Goal: Task Accomplishment & Management: Manage account settings

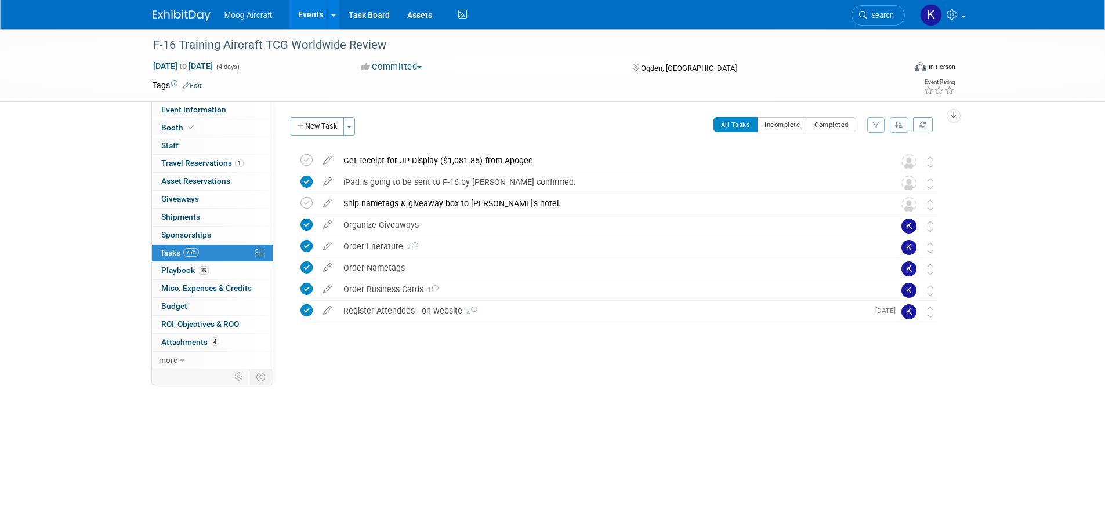
click at [198, 15] on img at bounding box center [182, 16] width 58 height 12
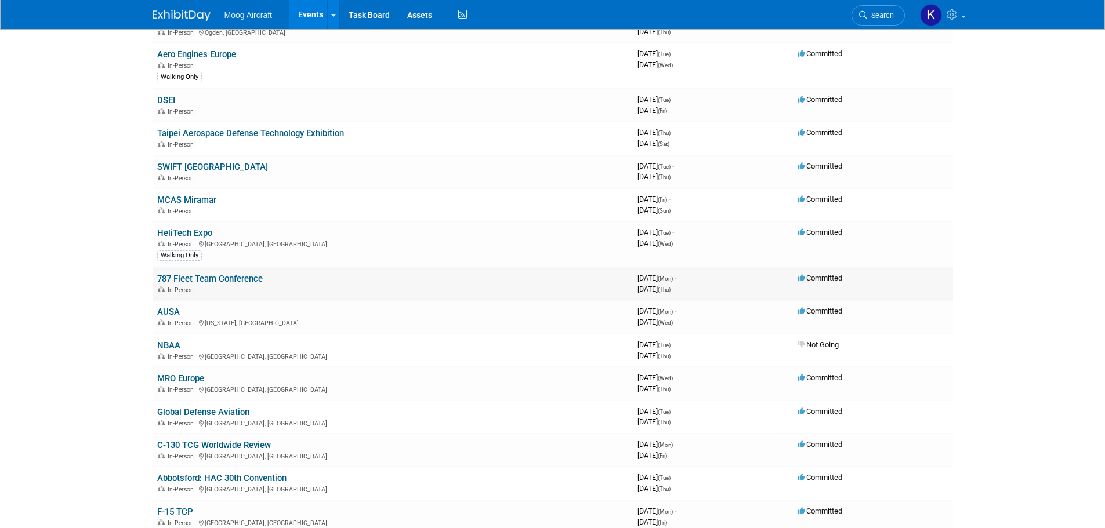
click at [223, 280] on link "787 Fleet Team Conference" at bounding box center [210, 279] width 106 height 10
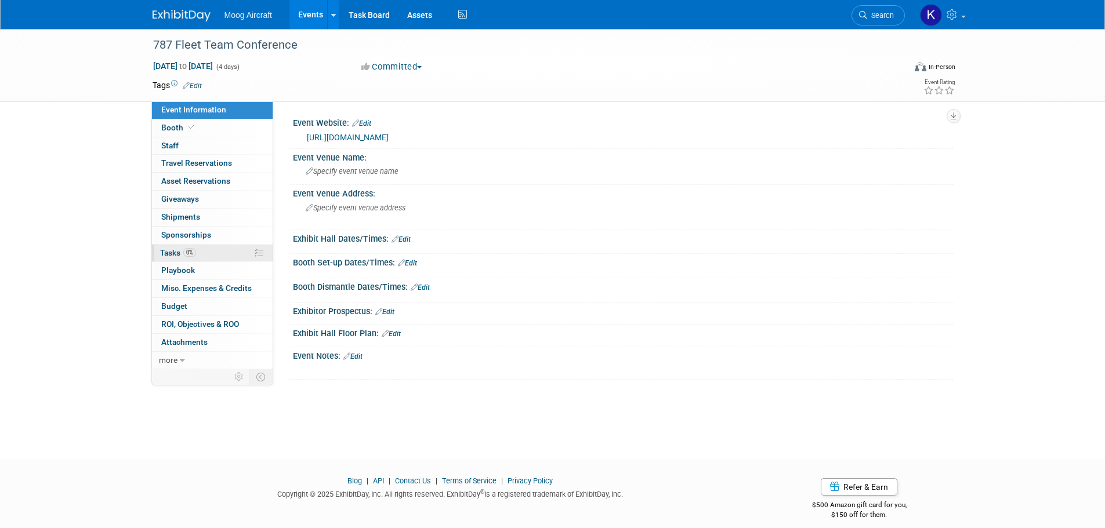
click at [168, 252] on span "Tasks 0%" at bounding box center [178, 252] width 36 height 9
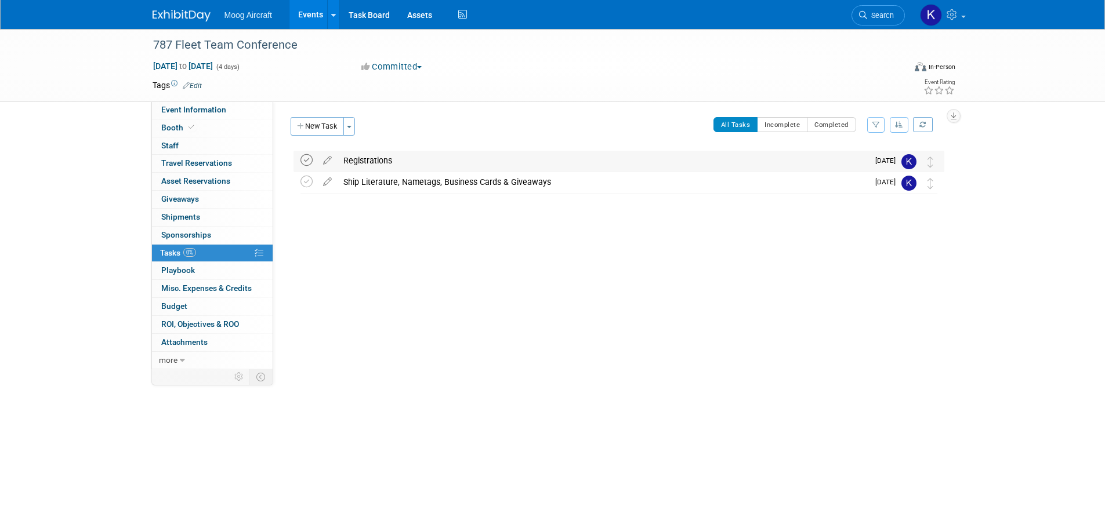
click at [305, 159] on icon at bounding box center [306, 160] width 12 height 12
click at [329, 159] on icon at bounding box center [327, 158] width 20 height 14
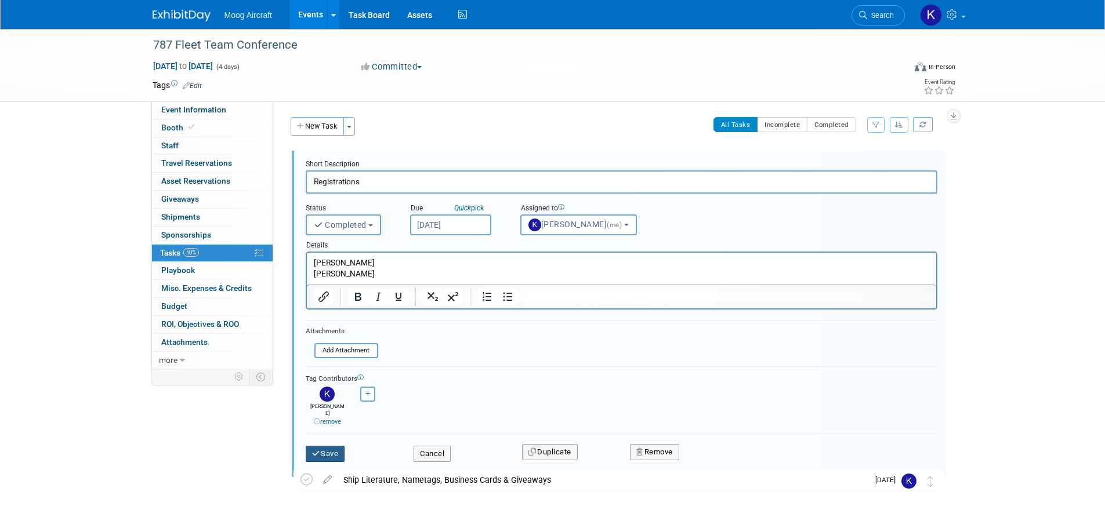
click at [333, 452] on button "Save" at bounding box center [325, 454] width 39 height 16
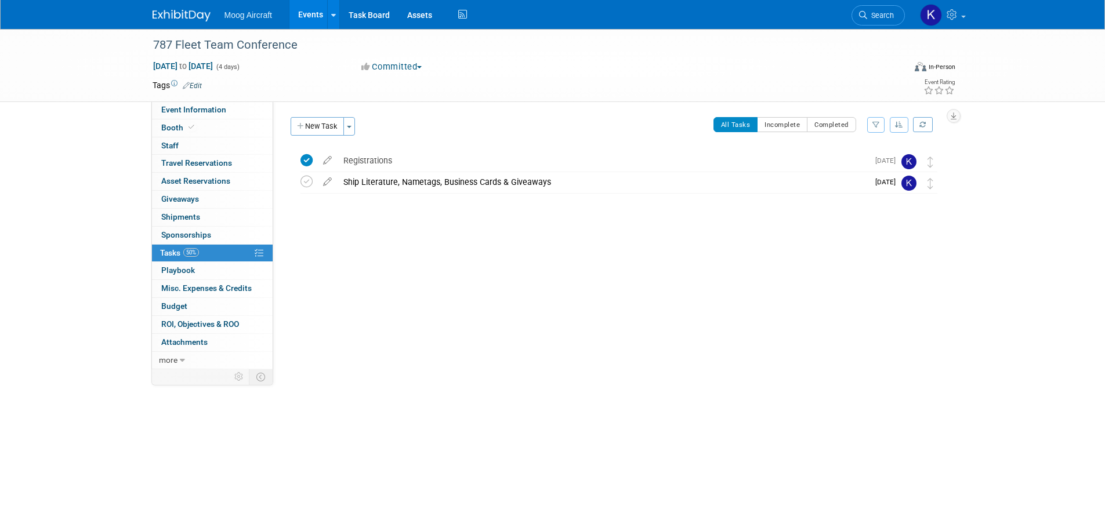
click at [550, 207] on div at bounding box center [616, 216] width 656 height 23
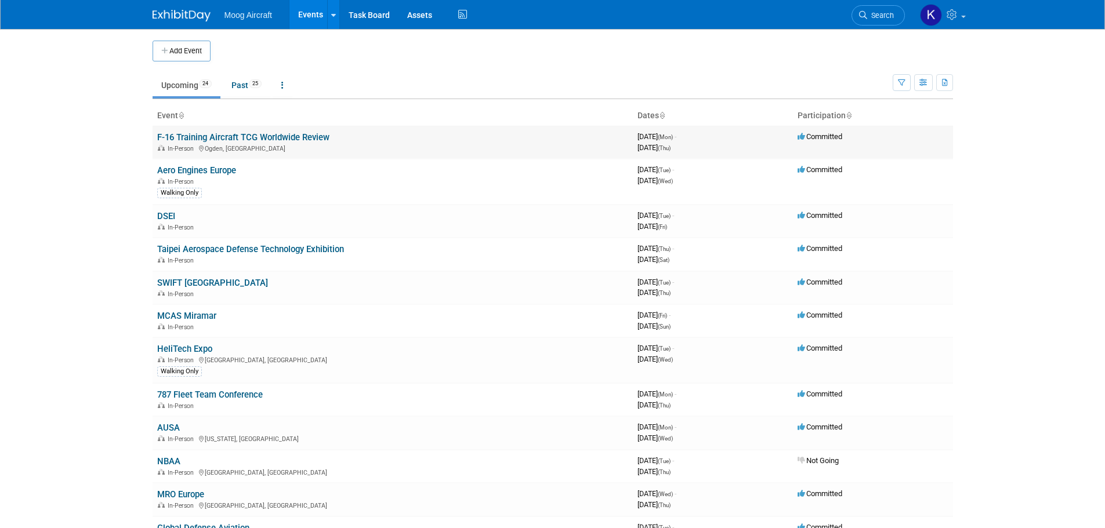
click at [187, 141] on link "F-16 Training Aircraft TCG Worldwide Review" at bounding box center [243, 137] width 172 height 10
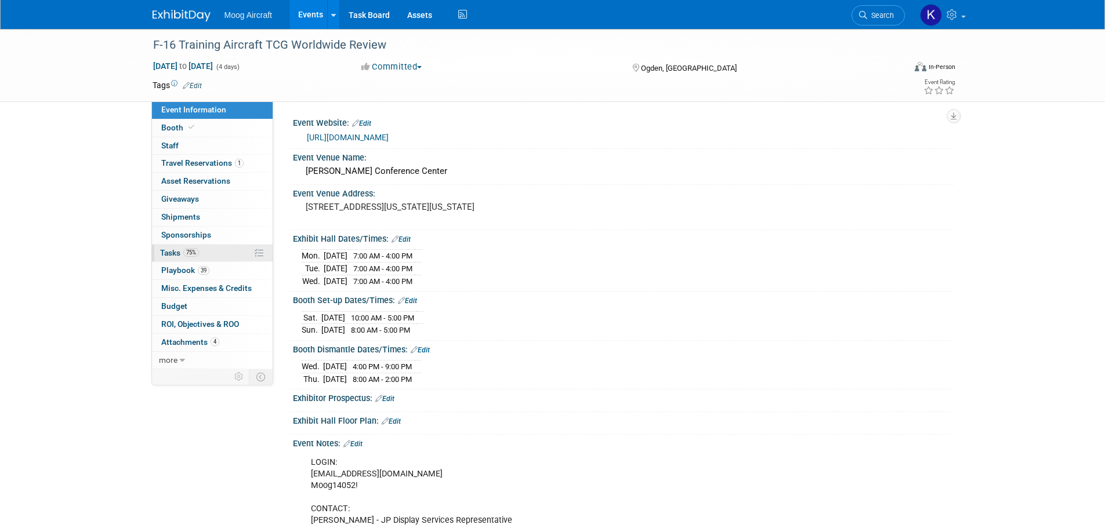
click at [179, 257] on link "75% Tasks 75%" at bounding box center [212, 253] width 121 height 17
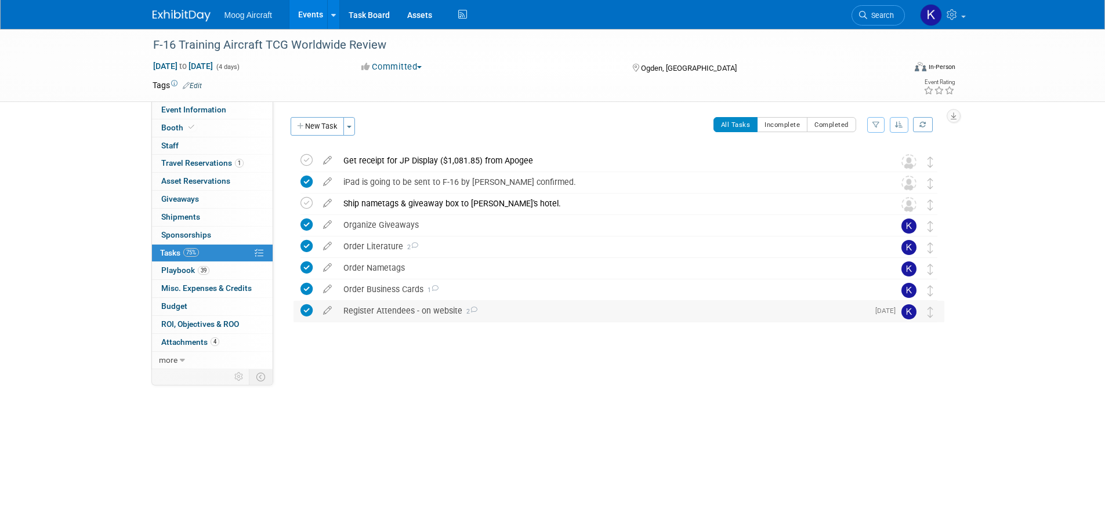
click at [386, 311] on div "Register Attendees - on website 2" at bounding box center [603, 311] width 531 height 20
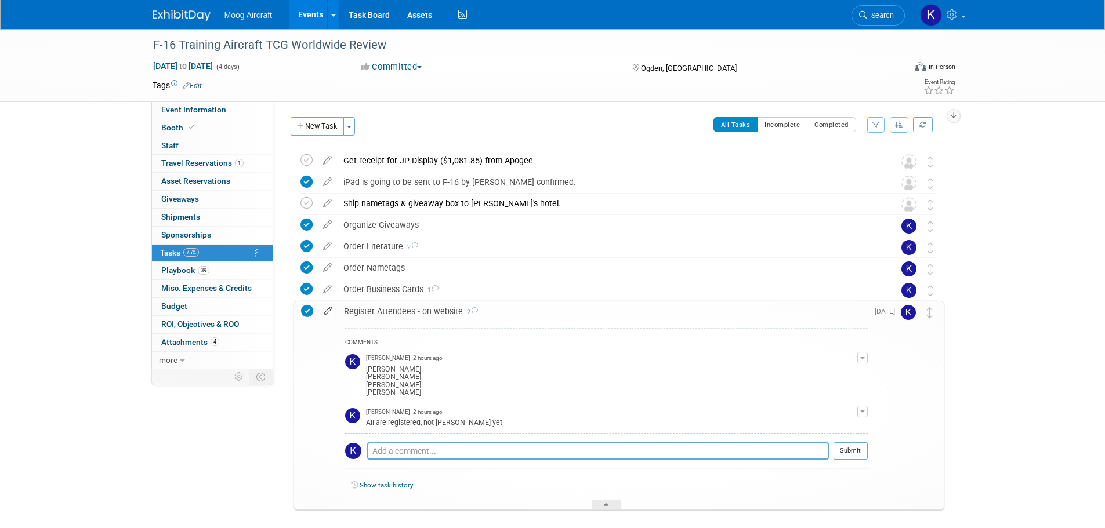
click at [326, 311] on icon at bounding box center [328, 309] width 20 height 14
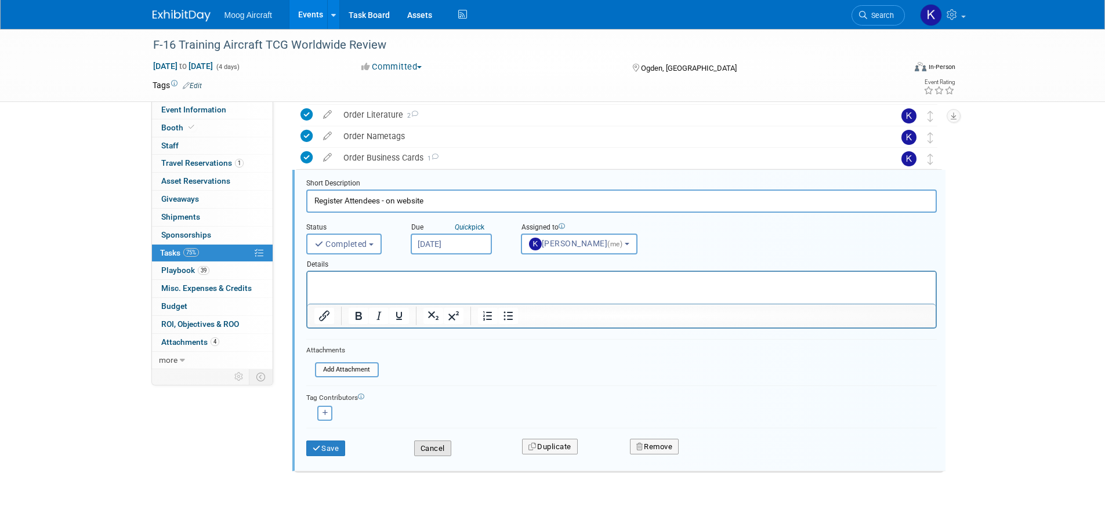
click at [420, 450] on button "Cancel" at bounding box center [432, 449] width 37 height 16
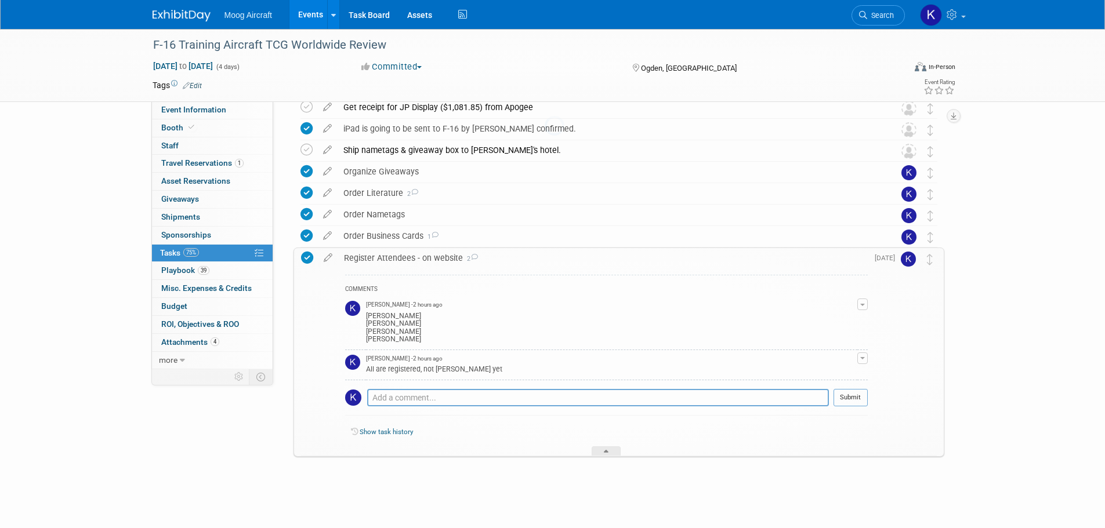
scroll to position [53, 0]
click at [862, 357] on span "button" at bounding box center [862, 358] width 5 height 2
click at [826, 391] on button "Remove" at bounding box center [806, 391] width 50 height 16
click at [790, 436] on icon at bounding box center [786, 439] width 7 height 6
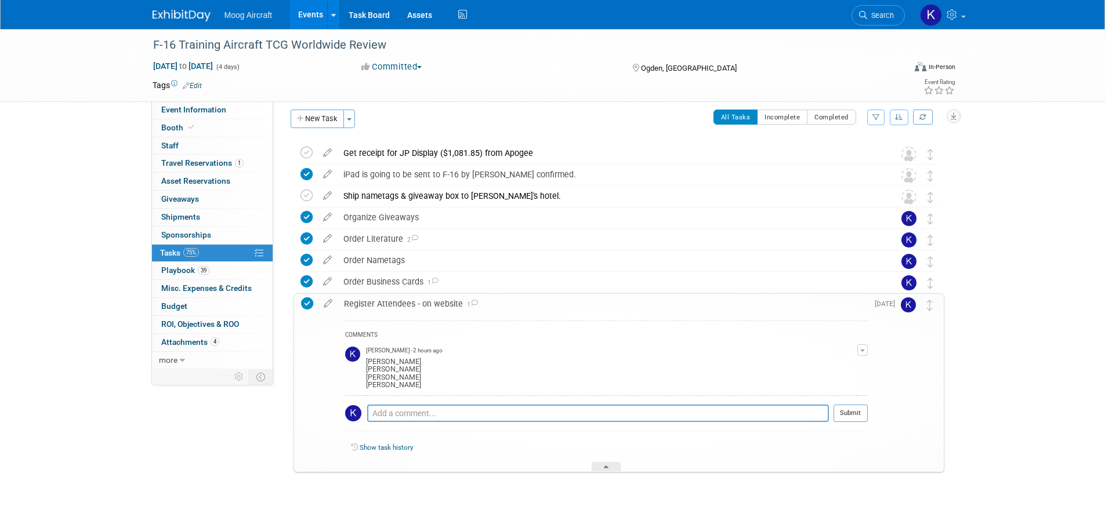
scroll to position [0, 0]
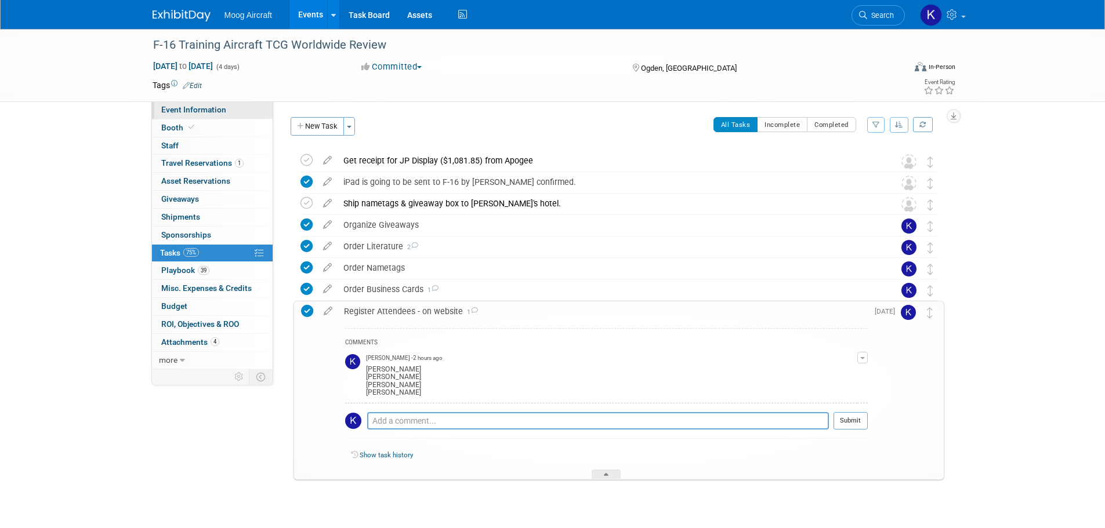
click at [247, 108] on link "Event Information" at bounding box center [212, 109] width 121 height 17
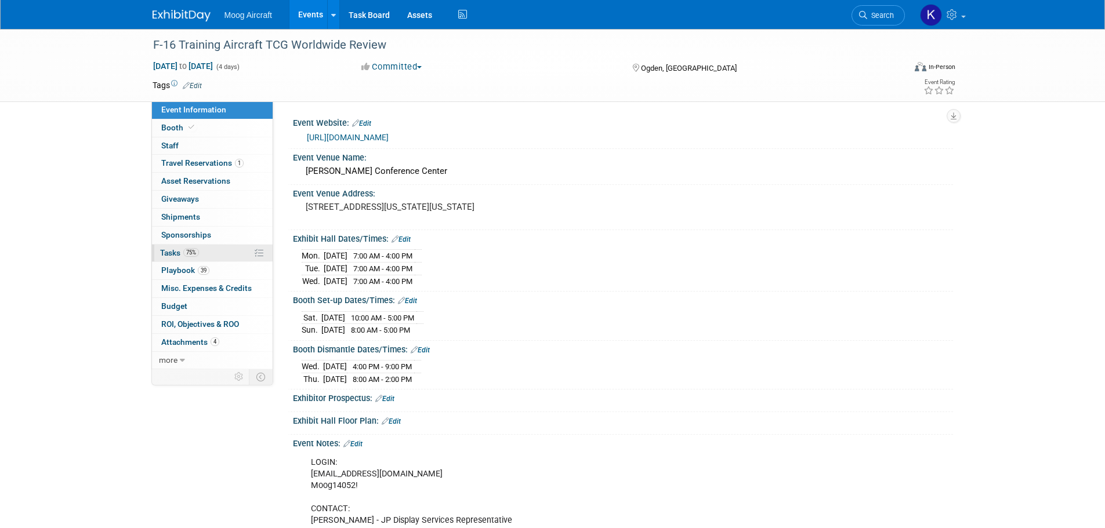
click at [173, 254] on span "Tasks 75%" at bounding box center [179, 252] width 39 height 9
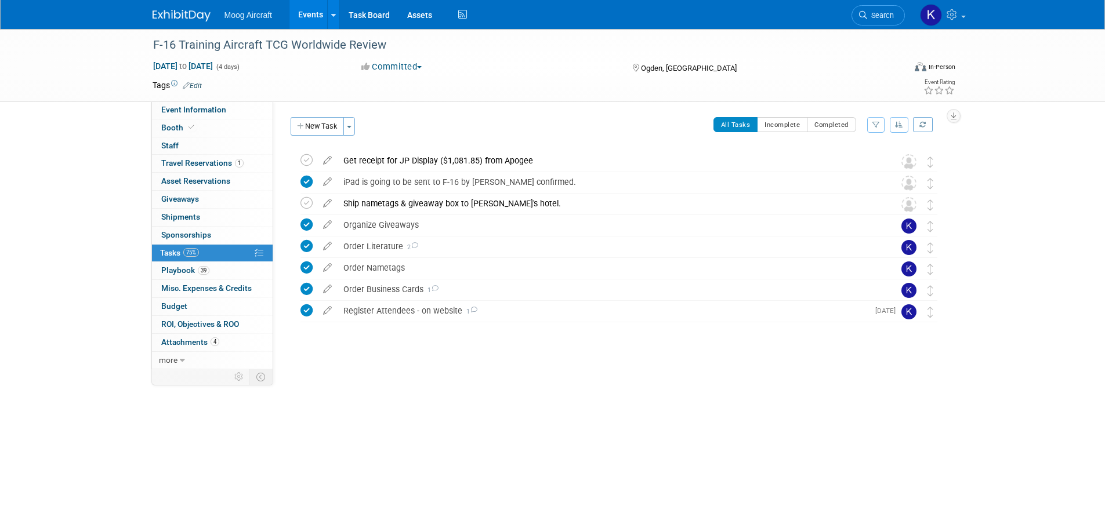
click at [161, 13] on img at bounding box center [182, 16] width 58 height 12
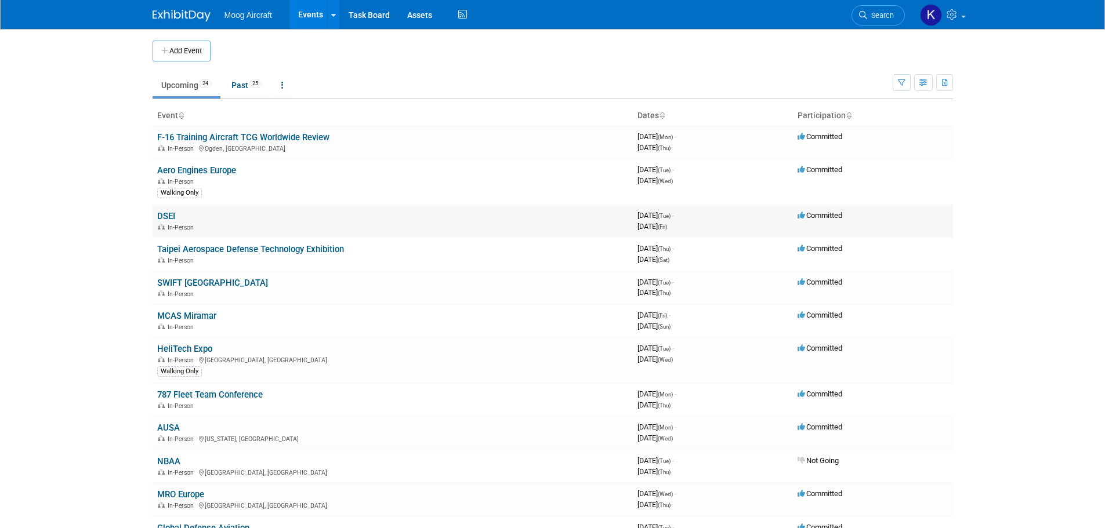
click at [169, 217] on link "DSEI" at bounding box center [166, 216] width 18 height 10
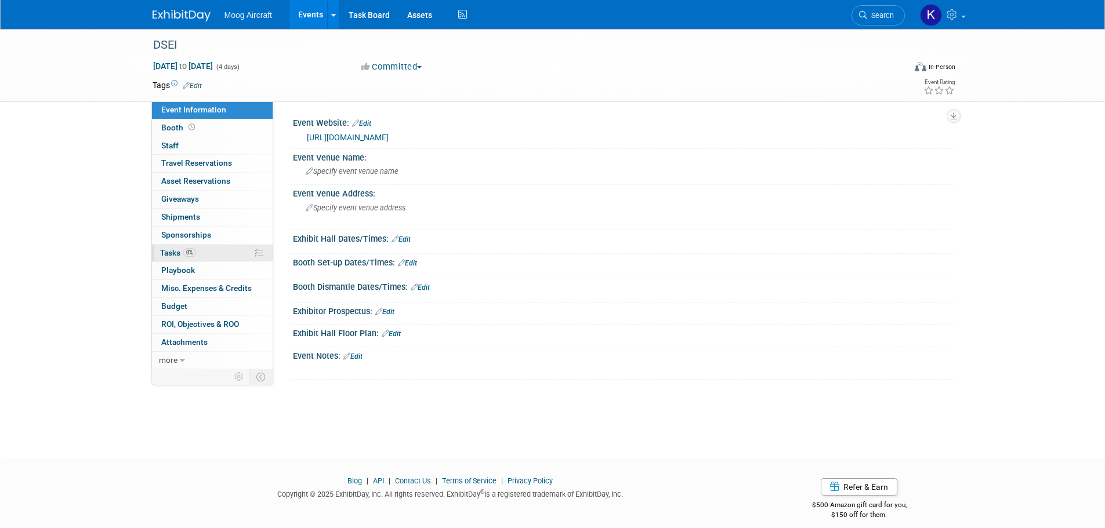
click at [175, 252] on span "Tasks 0%" at bounding box center [178, 252] width 36 height 9
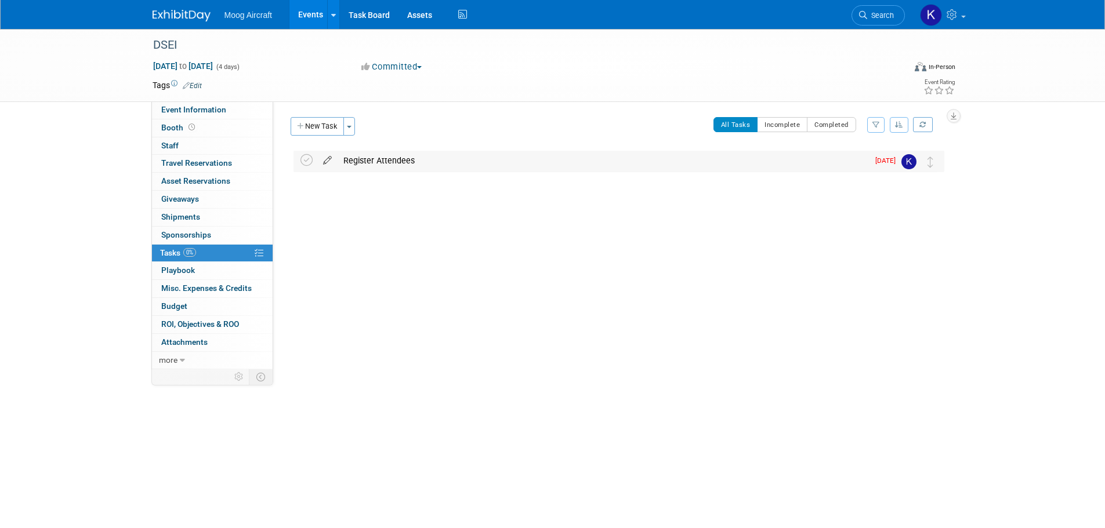
click at [333, 159] on icon at bounding box center [327, 158] width 20 height 14
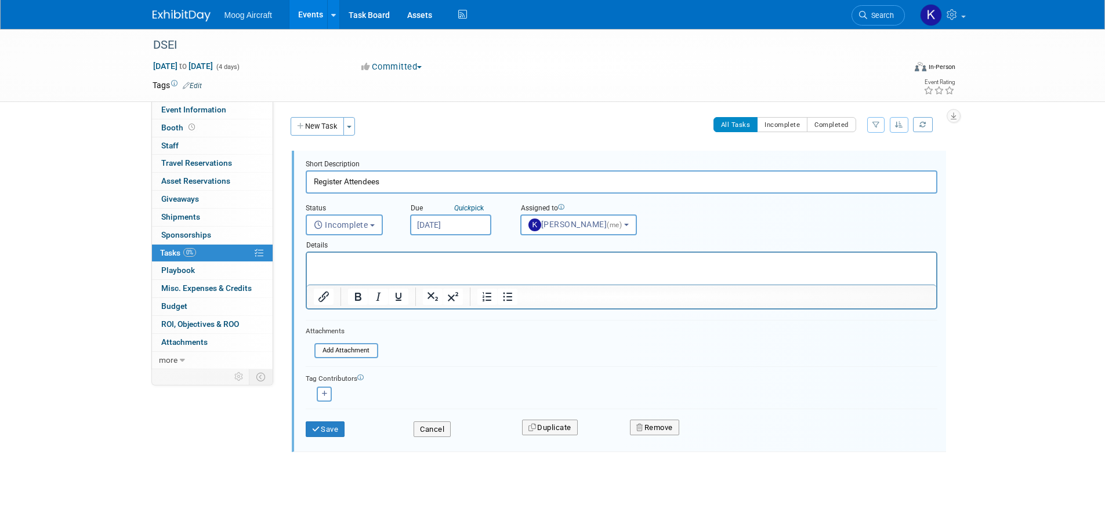
click at [353, 264] on p "Rich Text Area. Press ALT-0 for help." at bounding box center [621, 262] width 616 height 11
click at [342, 427] on button "Save" at bounding box center [325, 430] width 39 height 16
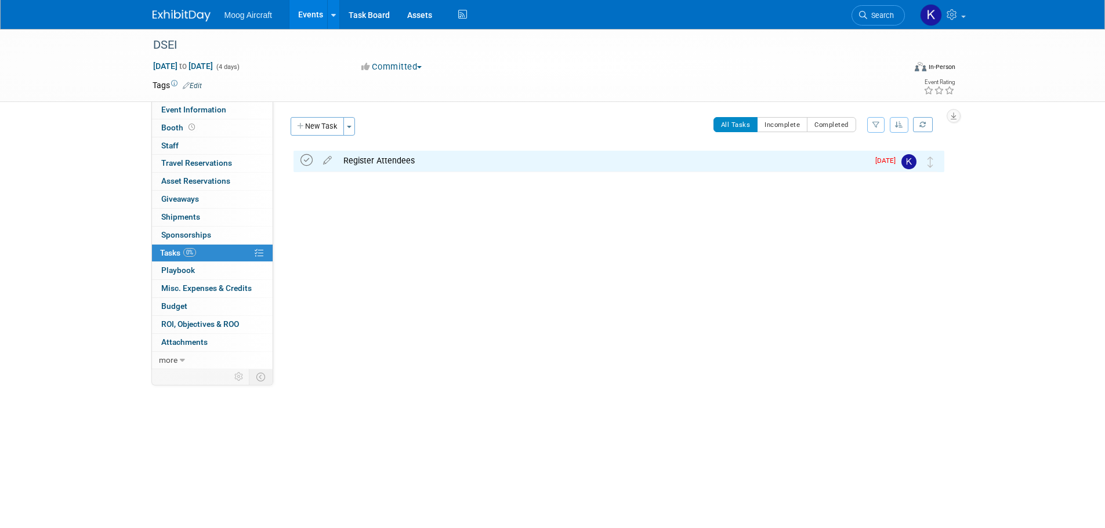
click at [311, 162] on icon at bounding box center [306, 160] width 12 height 12
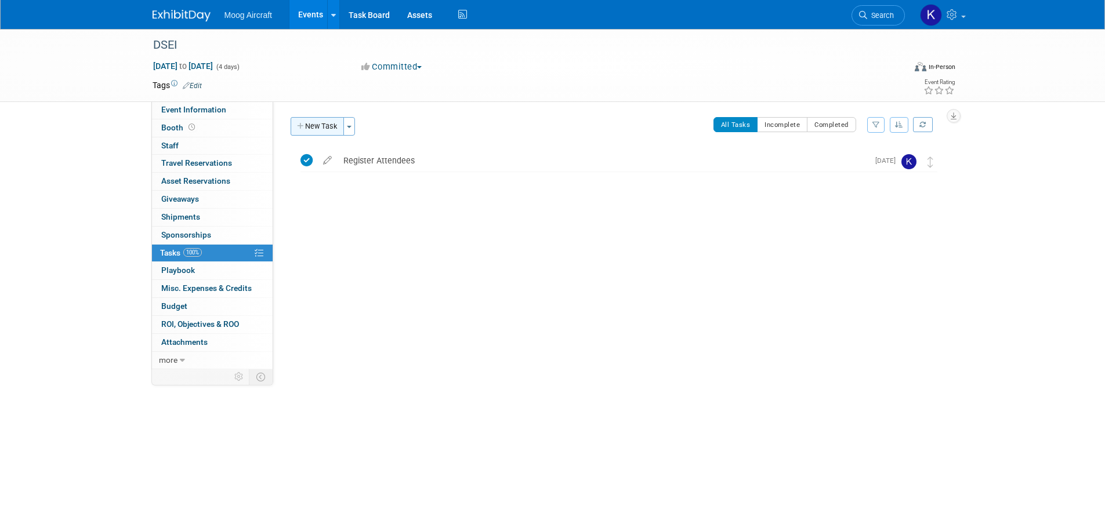
click at [325, 128] on button "New Task" at bounding box center [317, 126] width 53 height 19
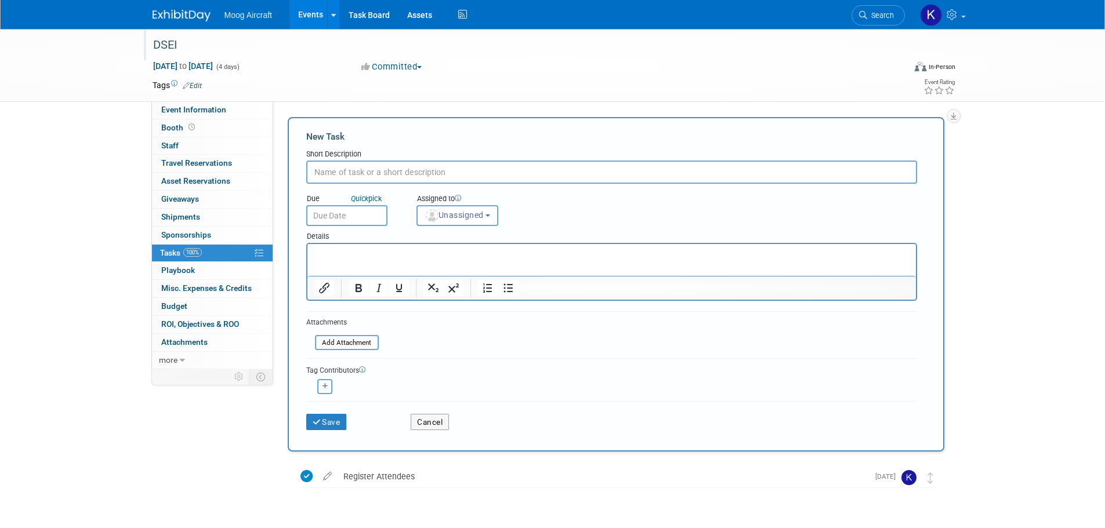
drag, startPoint x: 155, startPoint y: 43, endPoint x: 191, endPoint y: 39, distance: 36.2
click at [191, 39] on div "DSEI" at bounding box center [518, 45] width 738 height 21
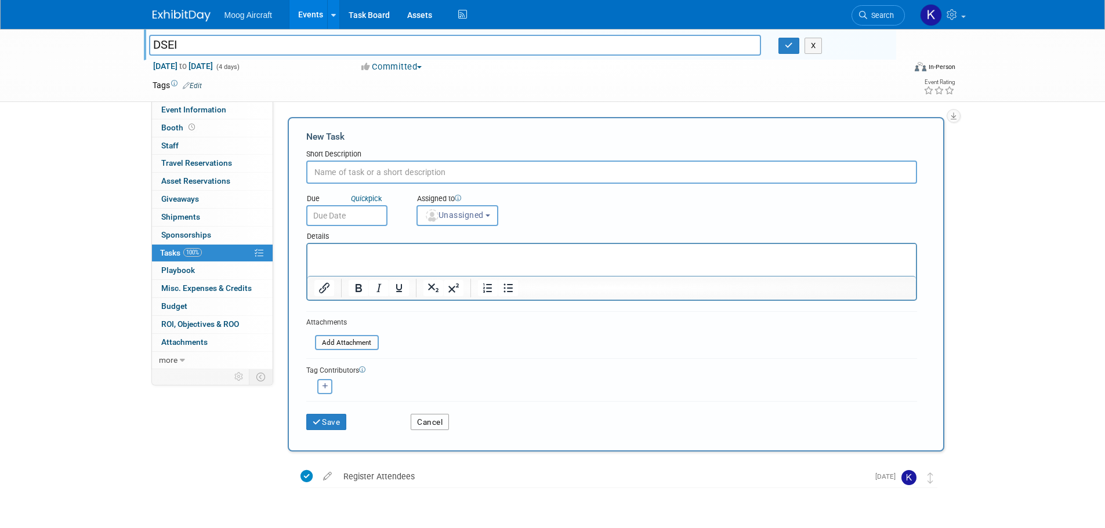
click at [424, 418] on button "Cancel" at bounding box center [430, 422] width 38 height 16
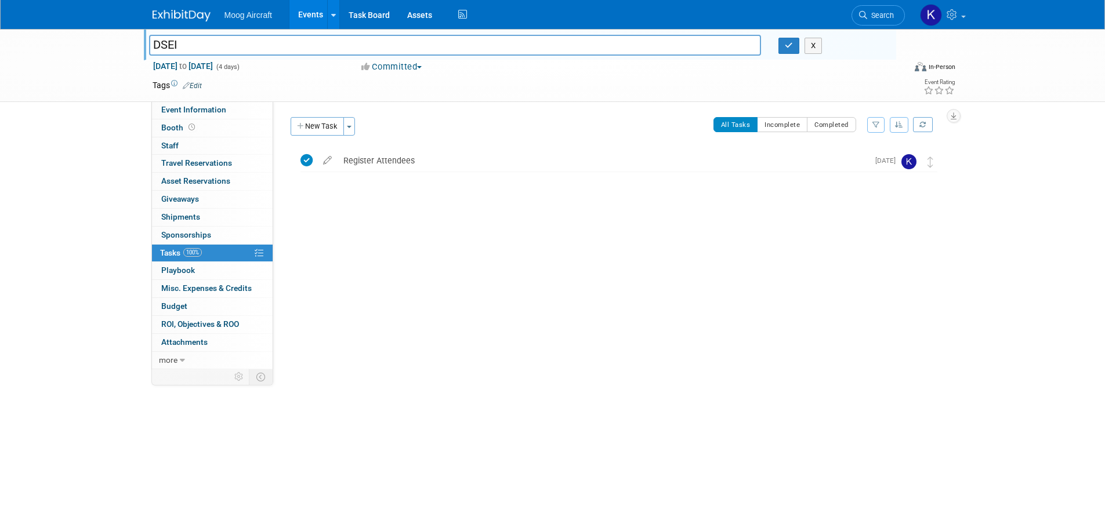
click at [186, 16] on img at bounding box center [182, 16] width 58 height 12
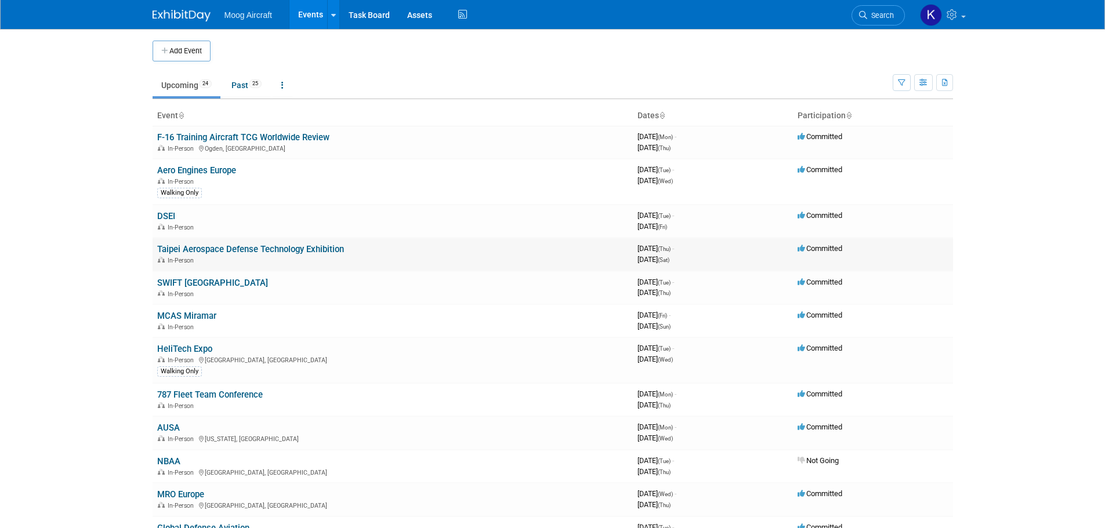
click at [192, 247] on link "Taipei Aerospace Defense Technology Exhibition" at bounding box center [250, 249] width 187 height 10
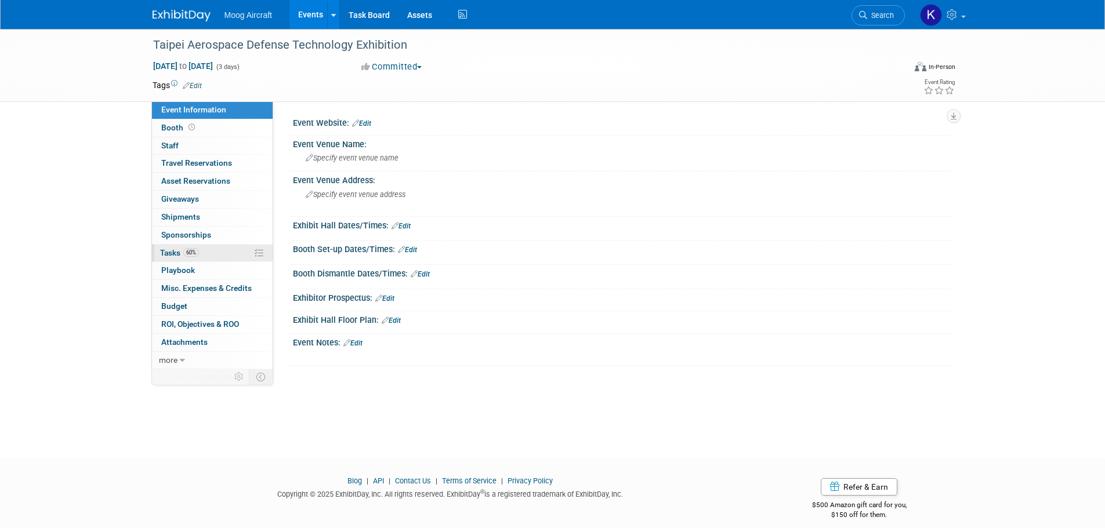
click at [162, 254] on span "Tasks 60%" at bounding box center [179, 252] width 39 height 9
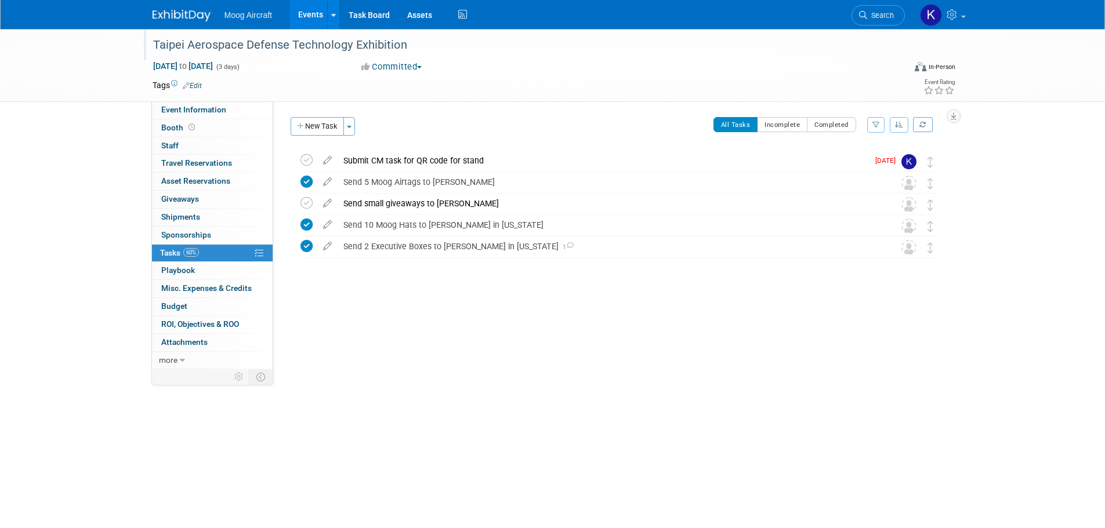
drag, startPoint x: 407, startPoint y: 46, endPoint x: 154, endPoint y: 32, distance: 253.2
click at [156, 34] on div "Taipei Aerospace Defense Technology Exhibition" at bounding box center [520, 44] width 752 height 31
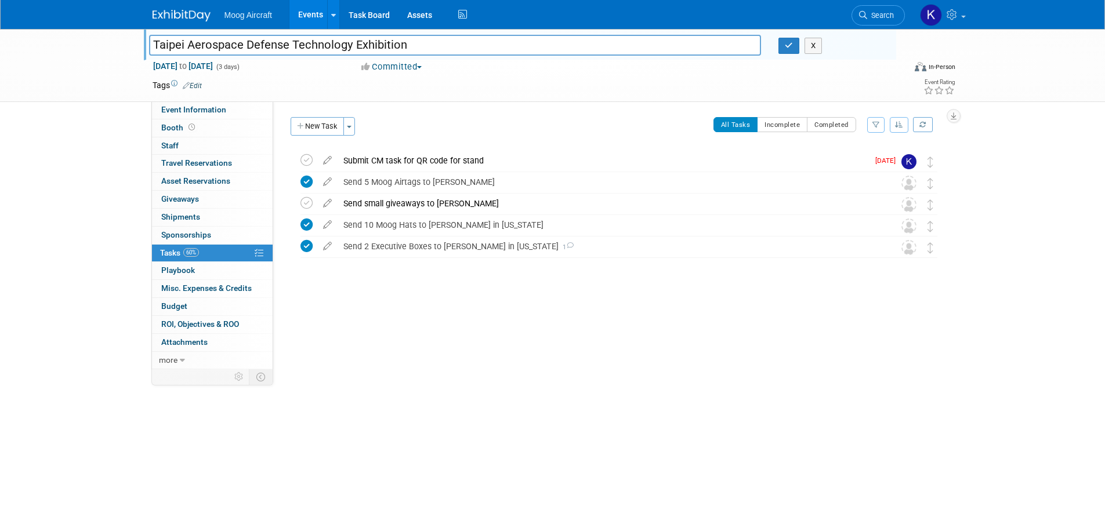
click at [344, 39] on input "Taipei Aerospace Defense Technology Exhibition" at bounding box center [455, 45] width 612 height 20
drag, startPoint x: 427, startPoint y: 45, endPoint x: 67, endPoint y: 9, distance: 361.9
click at [67, 9] on body "Moog Aircraft Events Add Event Bulk Upload Events Shareable Event Boards Recent…" at bounding box center [552, 264] width 1105 height 528
click at [220, 129] on link "Booth" at bounding box center [212, 127] width 121 height 17
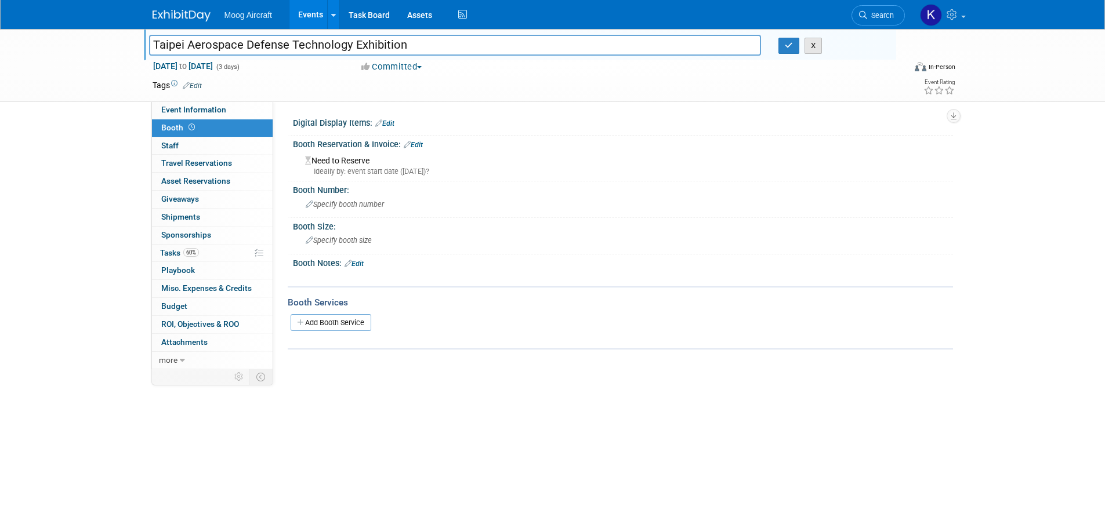
click at [807, 42] on button "X" at bounding box center [813, 46] width 18 height 16
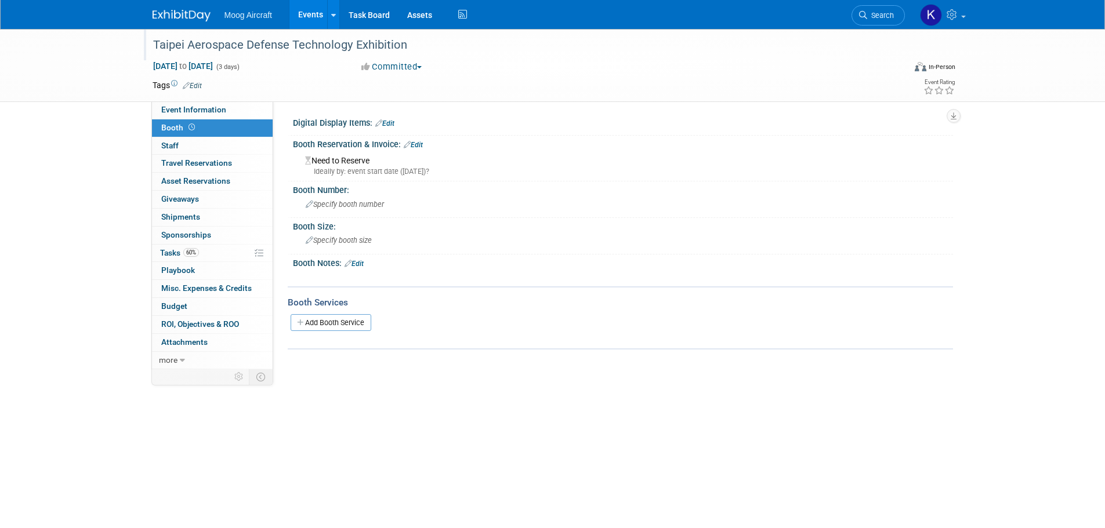
click at [583, 461] on body "Moog Aircraft Events Add Event Bulk Upload Events Shareable Event Boards Recent…" at bounding box center [552, 264] width 1105 height 528
click at [165, 257] on link "60% Tasks 60%" at bounding box center [212, 253] width 121 height 17
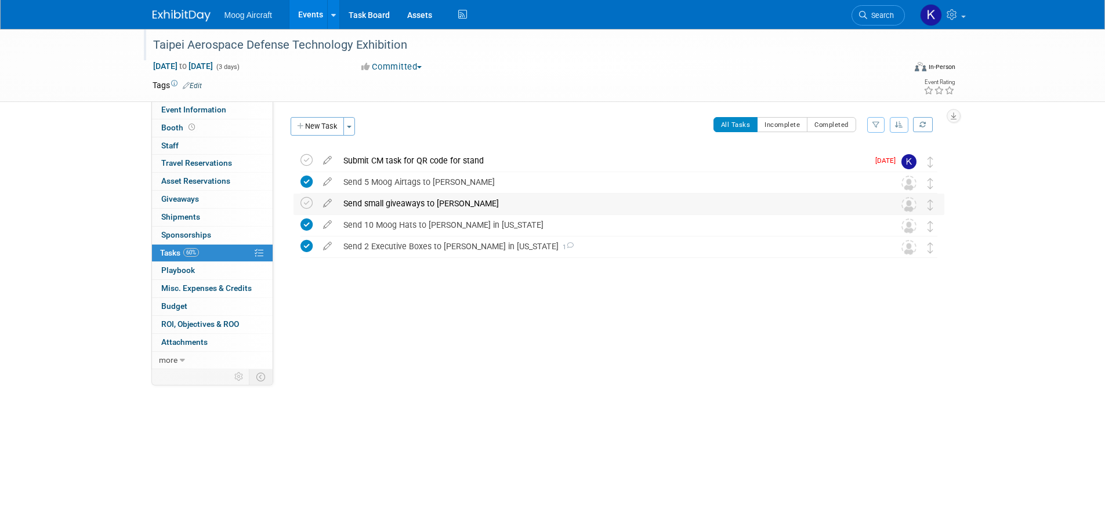
click at [442, 206] on div "Send small giveaways to Ryan" at bounding box center [608, 204] width 540 height 20
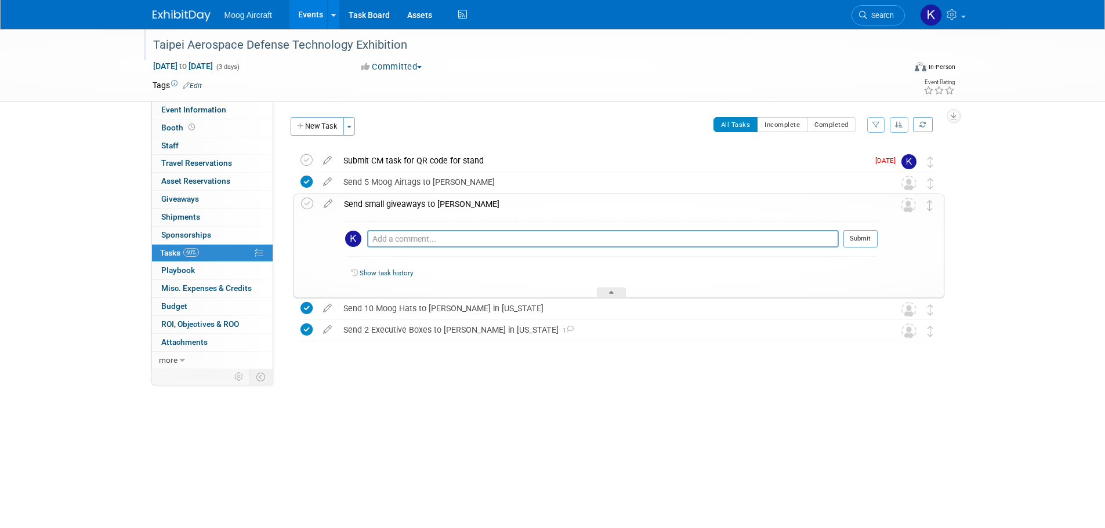
click at [442, 206] on div "Send small giveaways to Ryan" at bounding box center [607, 204] width 539 height 20
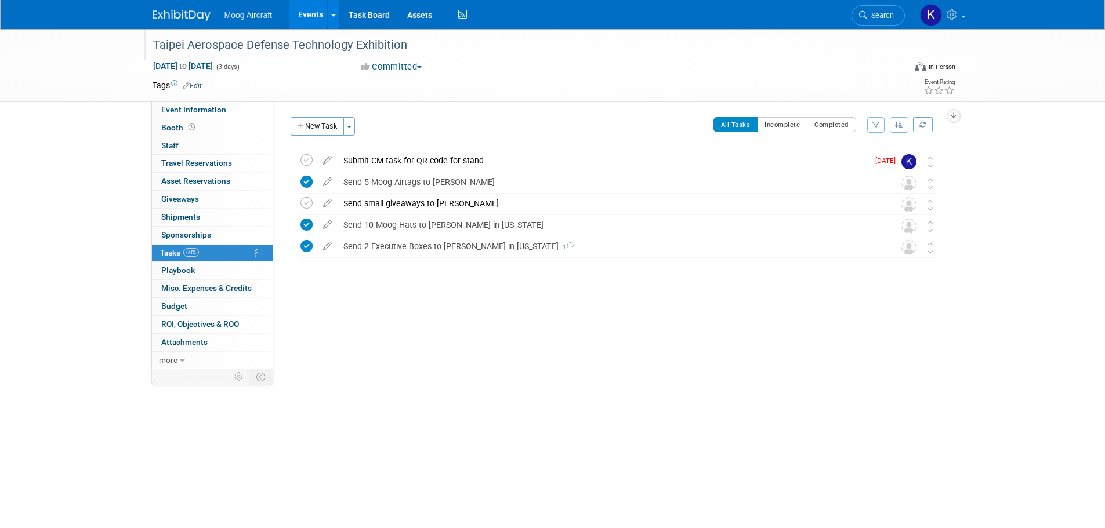
click at [387, 300] on div "Taipei Aerospace Defense Technology Exhibition Sep 18, 2025 to Sep 20, 2025 (Go…" at bounding box center [616, 227] width 656 height 154
click at [210, 157] on link "0 Travel Reservations 0" at bounding box center [212, 163] width 121 height 17
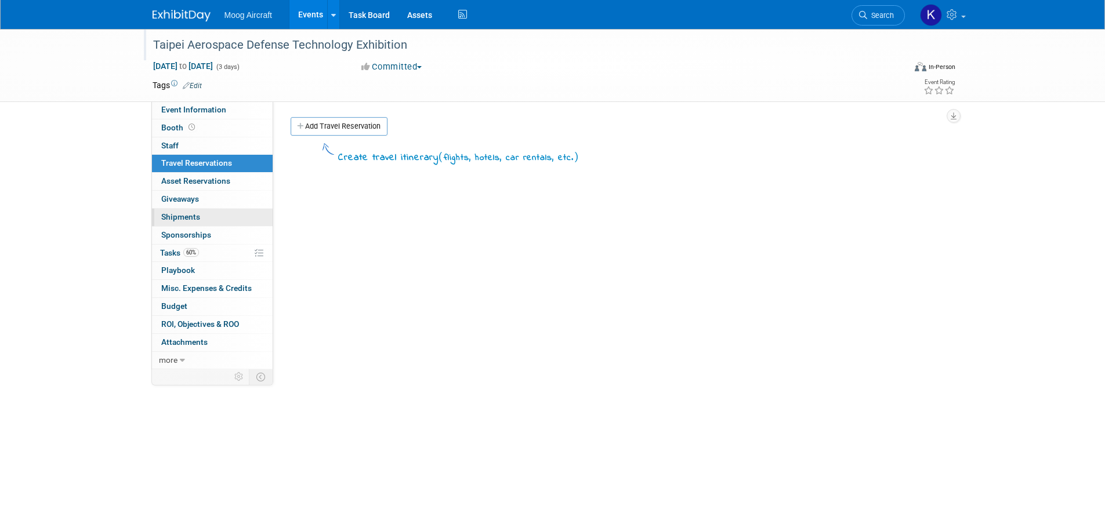
click at [177, 216] on span "Shipments 0" at bounding box center [180, 216] width 39 height 9
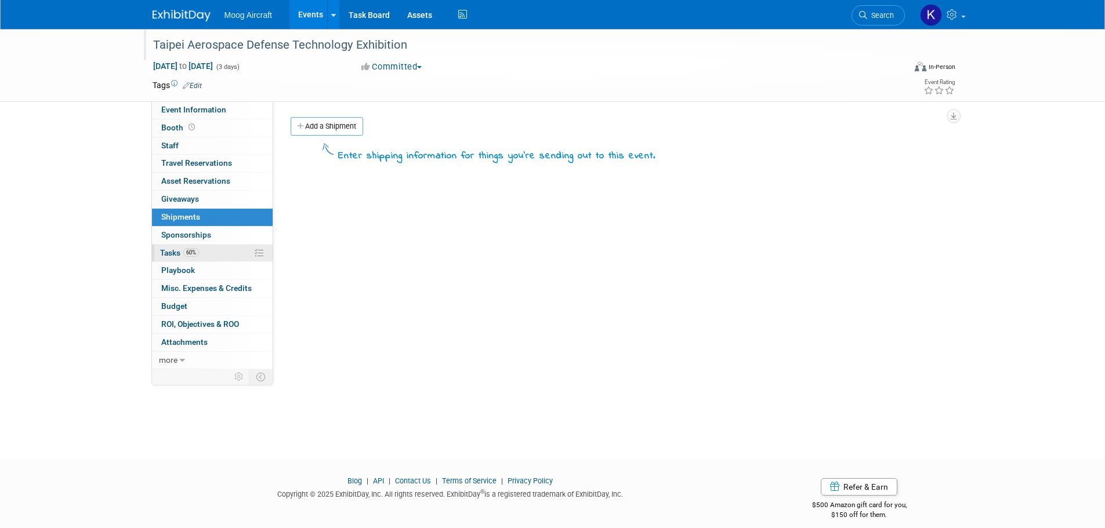
click at [167, 248] on span "Tasks 60%" at bounding box center [179, 252] width 39 height 9
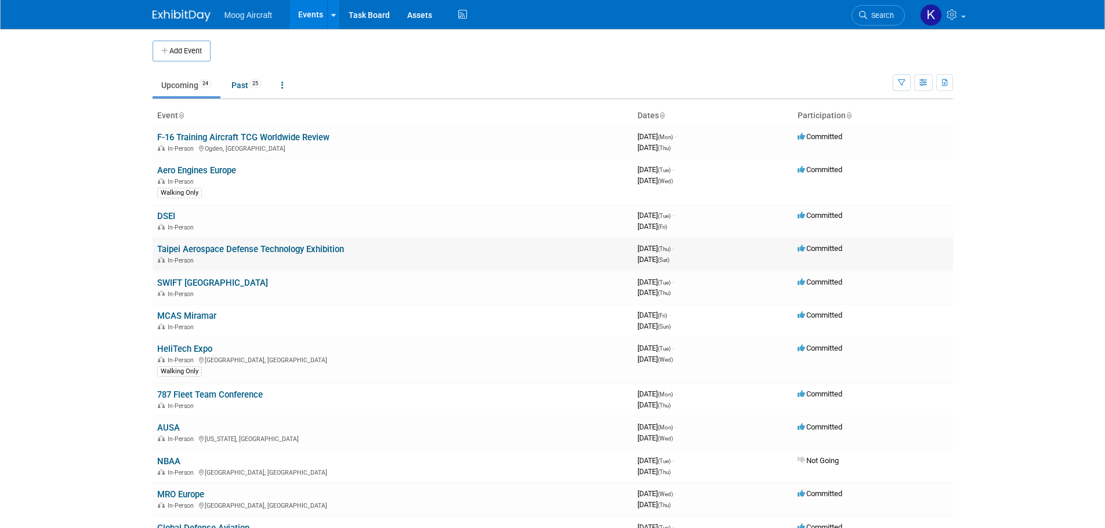
click at [173, 250] on link "Taipei Aerospace Defense Technology Exhibition" at bounding box center [250, 249] width 187 height 10
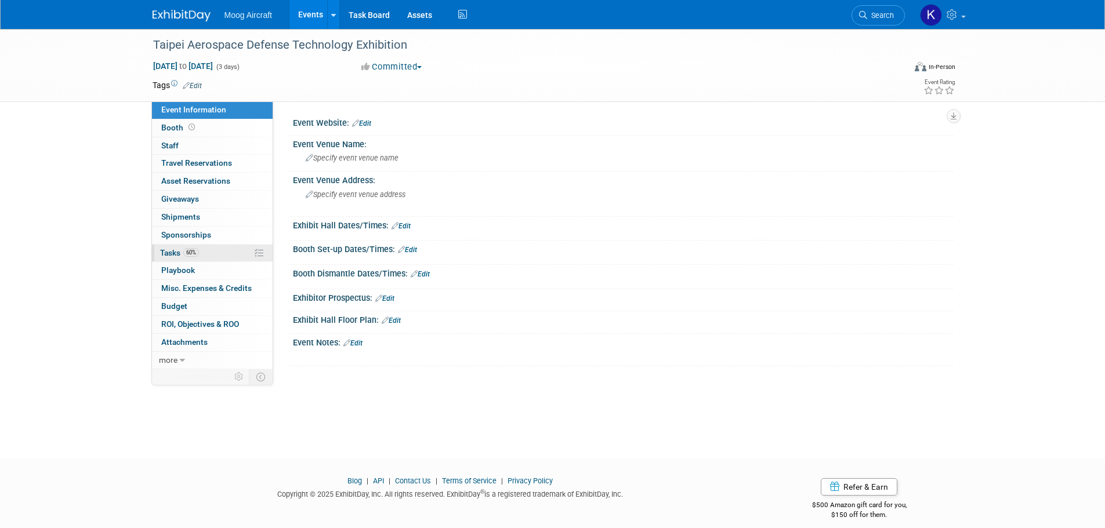
click at [170, 251] on span "Tasks 60%" at bounding box center [179, 252] width 39 height 9
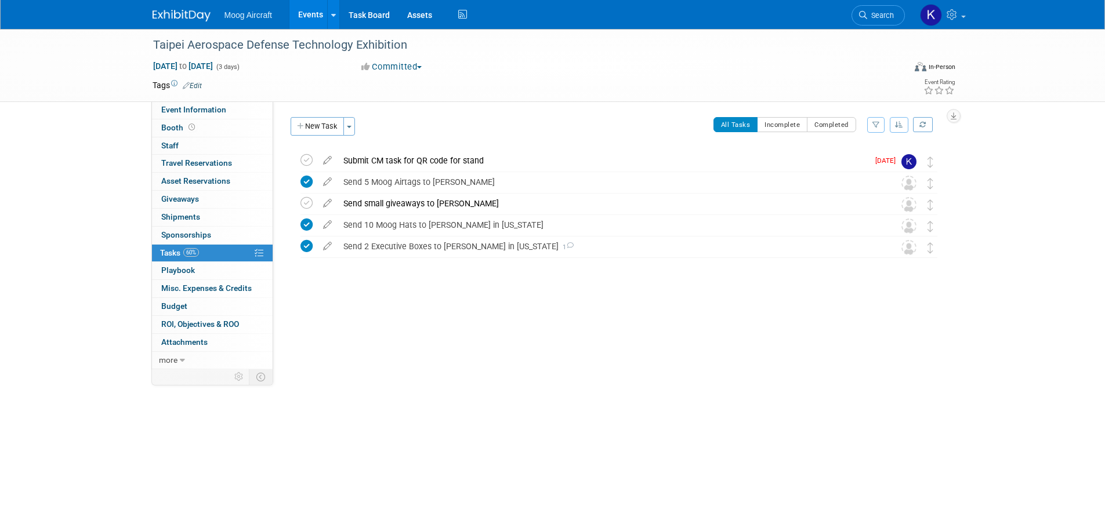
drag, startPoint x: 326, startPoint y: 161, endPoint x: 346, endPoint y: 179, distance: 26.3
click at [326, 161] on icon at bounding box center [327, 158] width 20 height 14
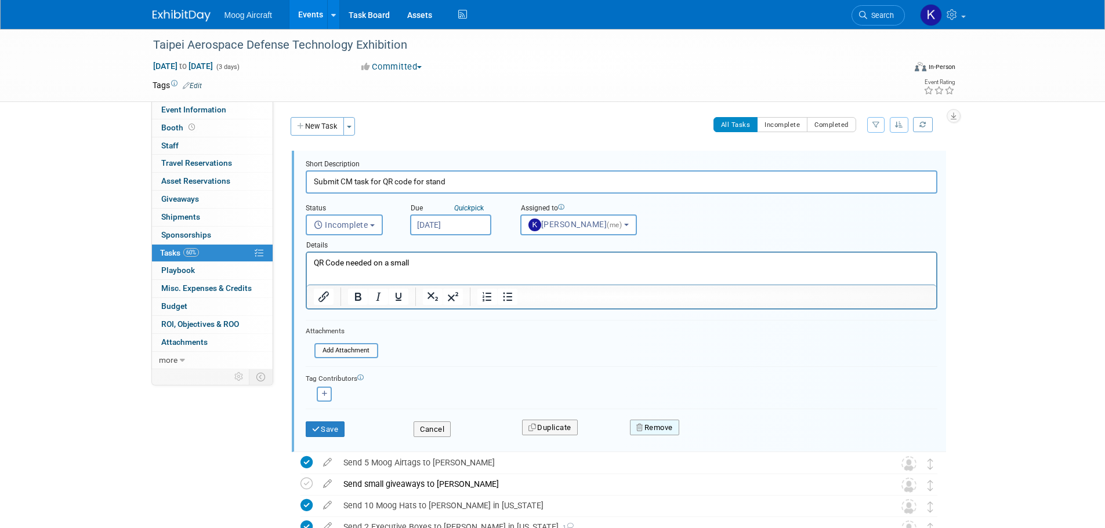
click at [654, 421] on button "Remove" at bounding box center [654, 428] width 49 height 16
click at [719, 439] on link "Yes" at bounding box center [720, 437] width 34 height 19
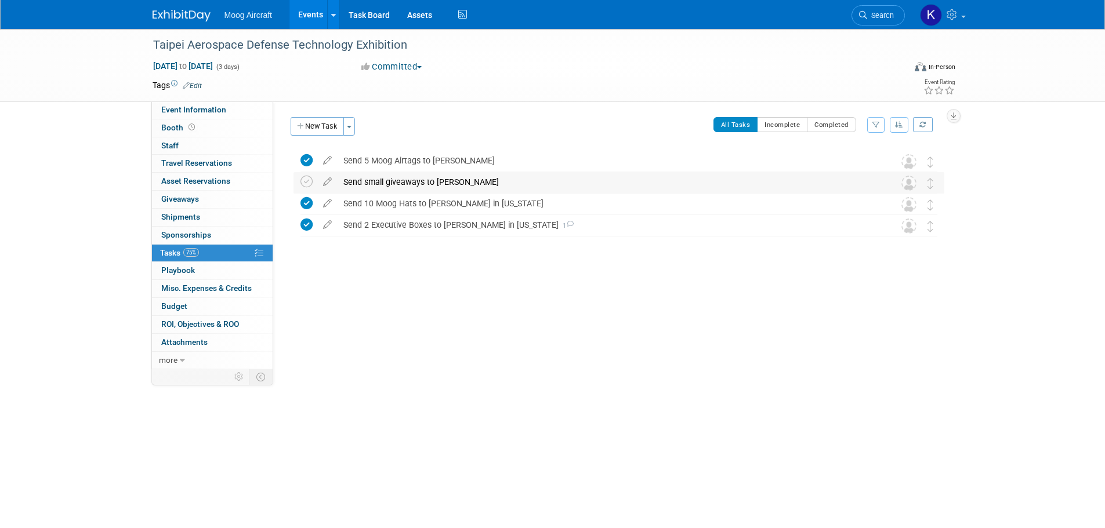
click at [413, 179] on div "Send small giveaways to Ryan" at bounding box center [608, 182] width 540 height 20
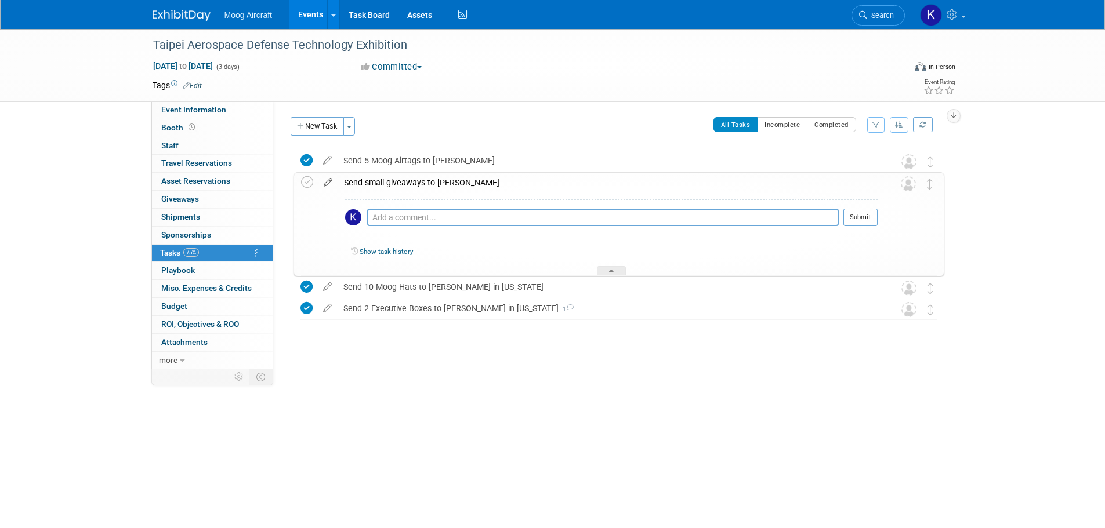
click at [333, 182] on icon at bounding box center [328, 180] width 20 height 14
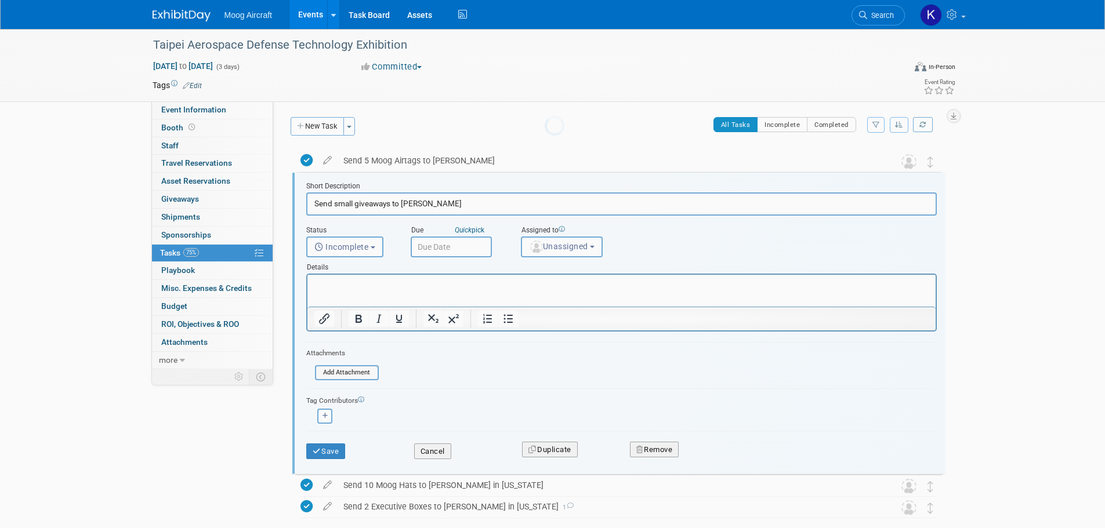
scroll to position [3, 0]
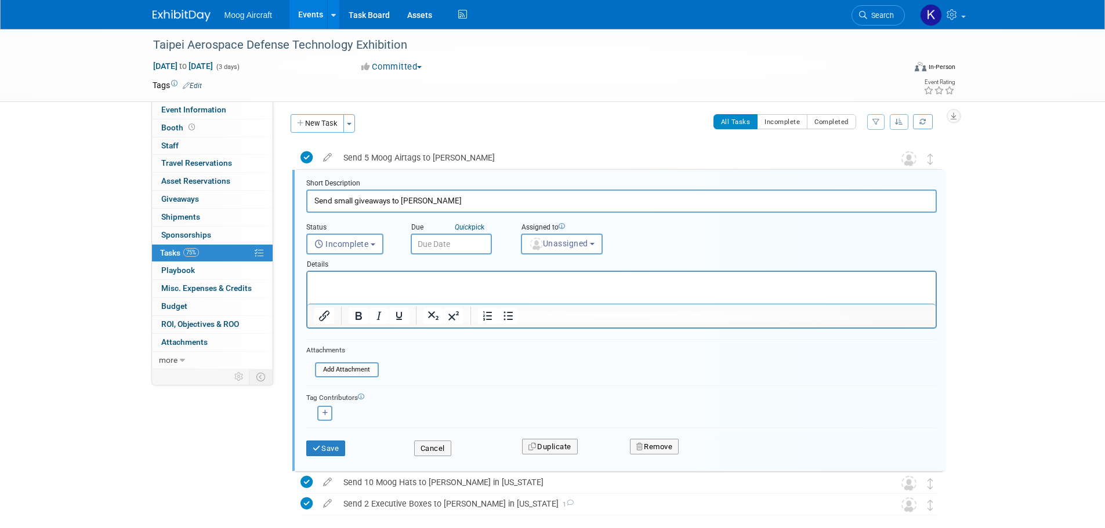
click at [457, 197] on input "Send small giveaways to Ryan" at bounding box center [621, 201] width 630 height 23
type input "Send small giveaways to Ryan Butler"
click at [331, 449] on button "Save" at bounding box center [325, 449] width 39 height 16
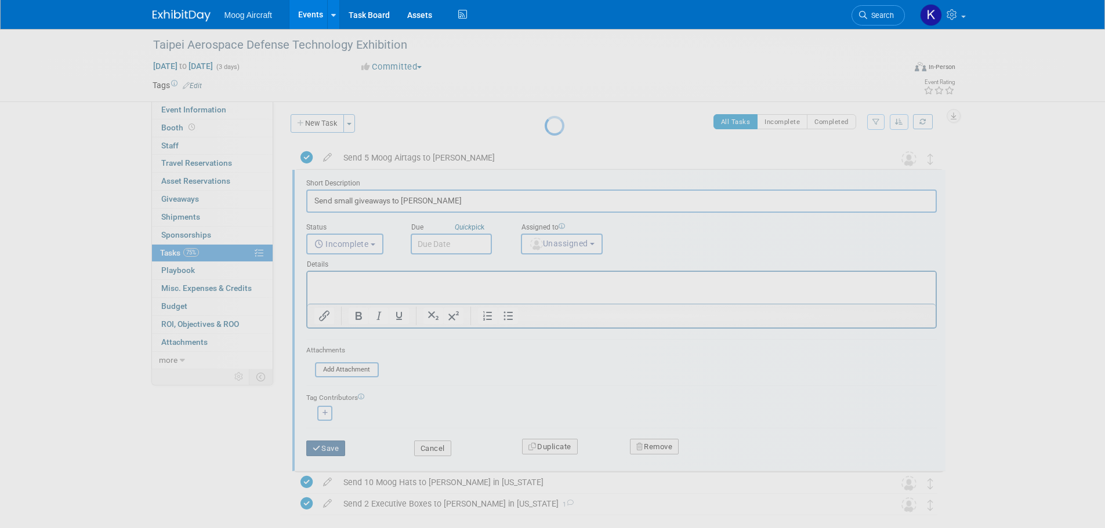
scroll to position [0, 0]
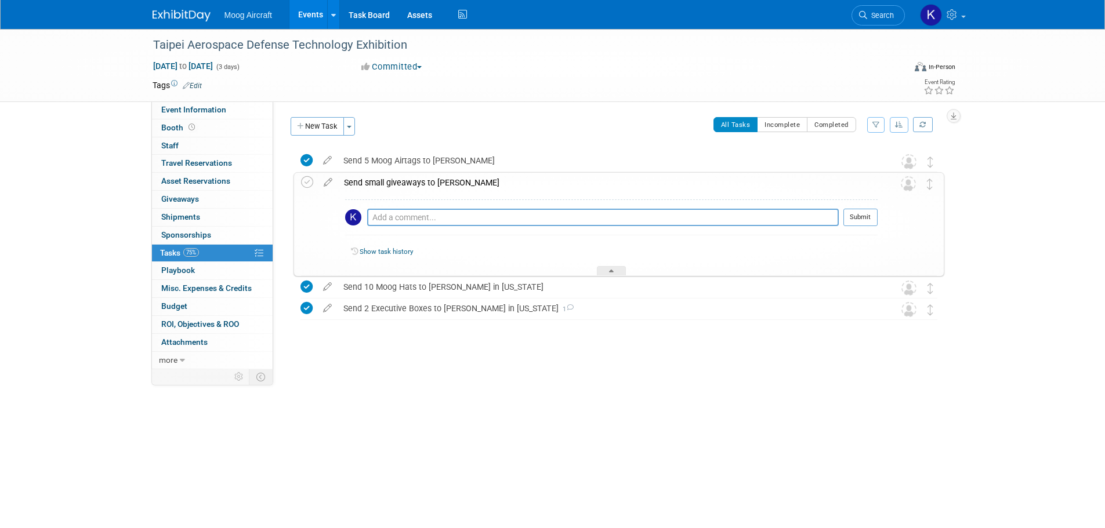
click at [525, 398] on div "Taipei Aerospace Defense Technology Exhibition Sep 18, 2025 to Sep 20, 2025 (3 …" at bounding box center [552, 233] width 1105 height 409
click at [442, 129] on div "All Tasks Incomplete Completed Filter by Assignee -- Select Assignee -- All una…" at bounding box center [652, 129] width 583 height 24
click at [442, 124] on div "All Tasks Incomplete Completed Filter by Assignee -- Select Assignee -- All una…" at bounding box center [652, 129] width 583 height 24
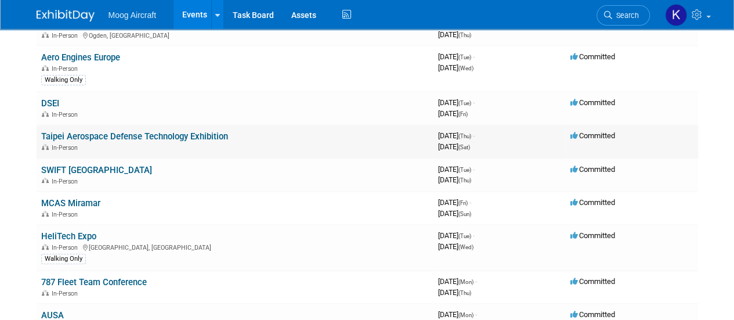
scroll to position [116, 0]
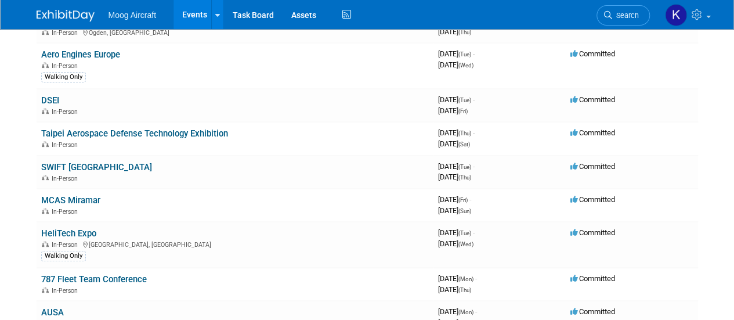
click at [101, 166] on link "SWIFT [GEOGRAPHIC_DATA]" at bounding box center [96, 167] width 111 height 10
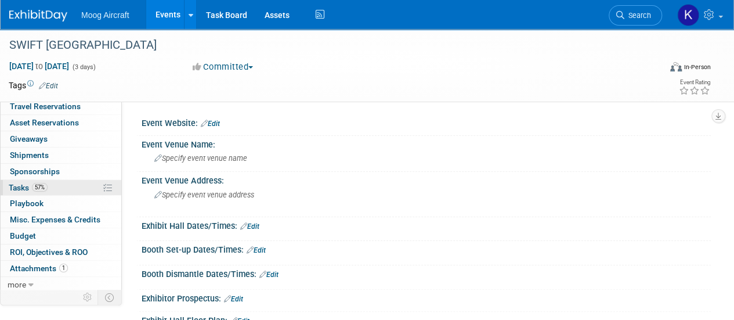
click at [28, 186] on span "Tasks 57%" at bounding box center [28, 187] width 39 height 9
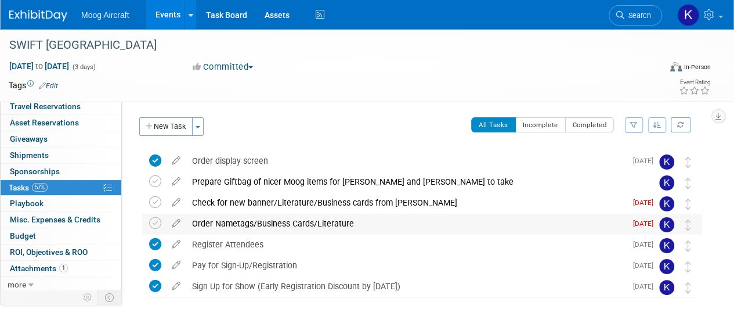
click at [277, 216] on div "Order Nametags/Business Cards/Literature" at bounding box center [406, 223] width 440 height 20
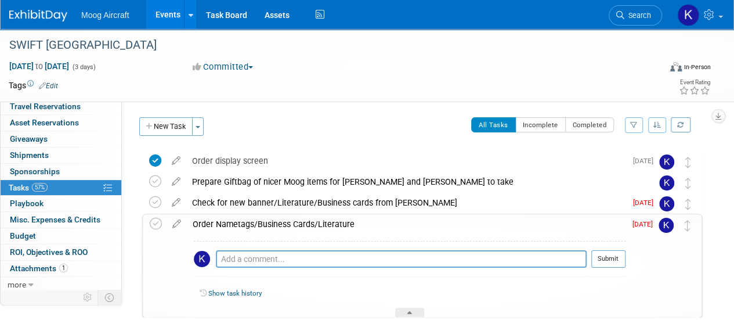
click at [283, 226] on div "Order Nametags/Business Cards/Literature" at bounding box center [406, 224] width 438 height 20
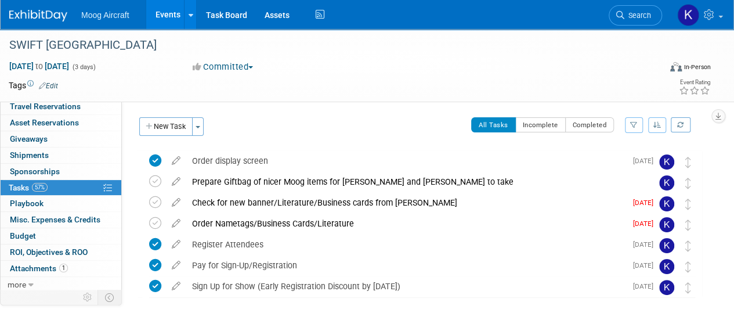
click at [42, 17] on img at bounding box center [38, 16] width 58 height 12
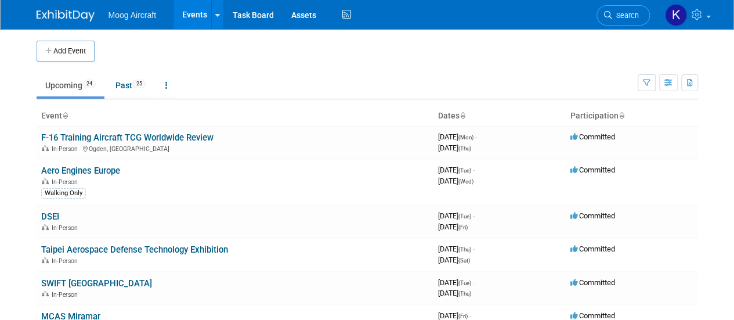
drag, startPoint x: 408, startPoint y: 41, endPoint x: 406, endPoint y: 48, distance: 7.2
click at [408, 41] on td at bounding box center [380, 51] width 571 height 21
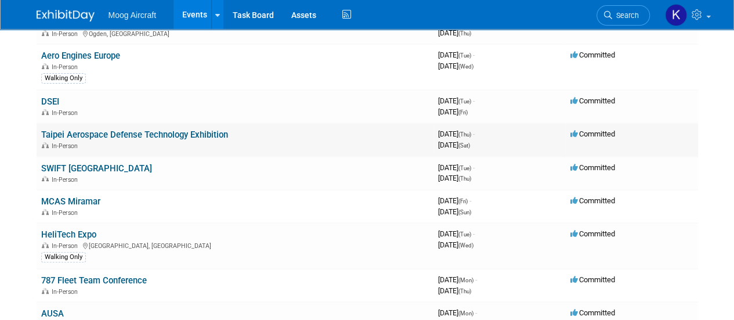
scroll to position [116, 0]
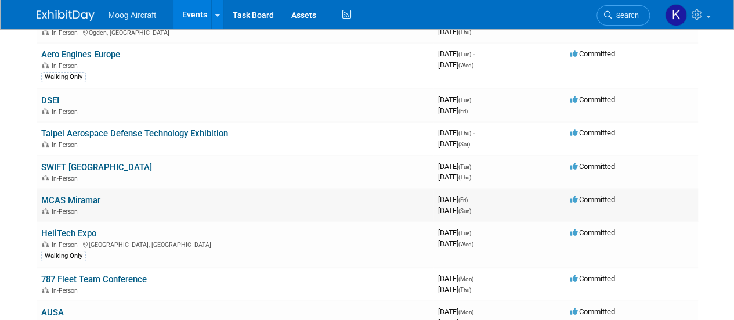
click at [94, 199] on link "MCAS Miramar" at bounding box center [70, 200] width 59 height 10
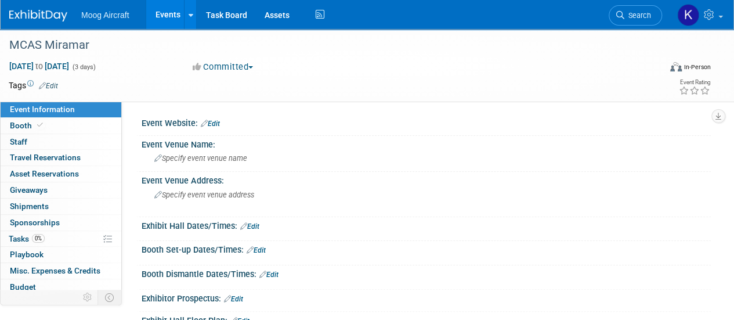
click at [47, 14] on img at bounding box center [38, 16] width 58 height 12
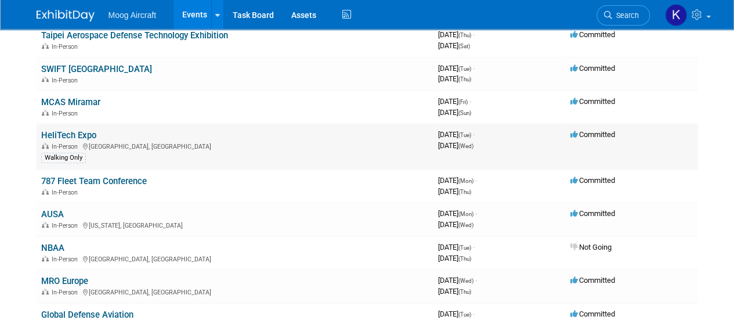
scroll to position [232, 0]
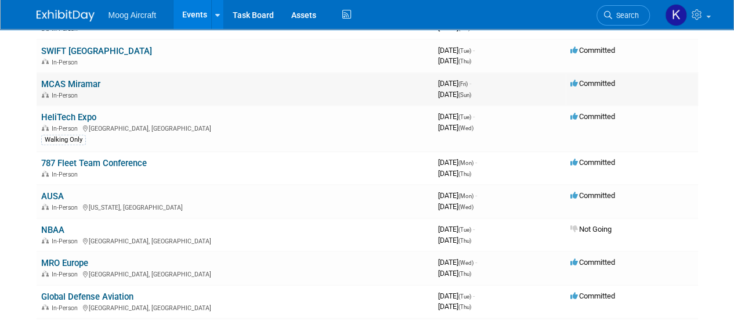
click at [73, 81] on link "MCAS Miramar" at bounding box center [70, 84] width 59 height 10
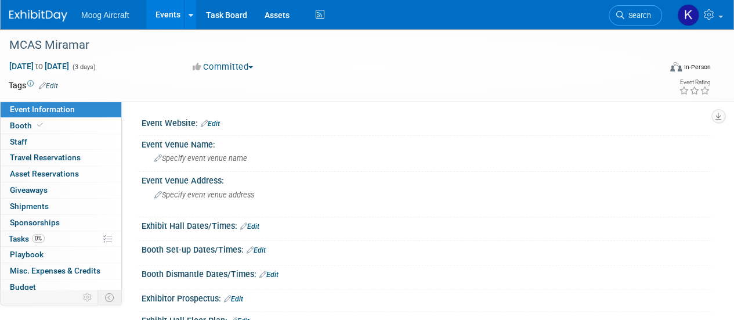
click at [39, 14] on img at bounding box center [38, 16] width 58 height 12
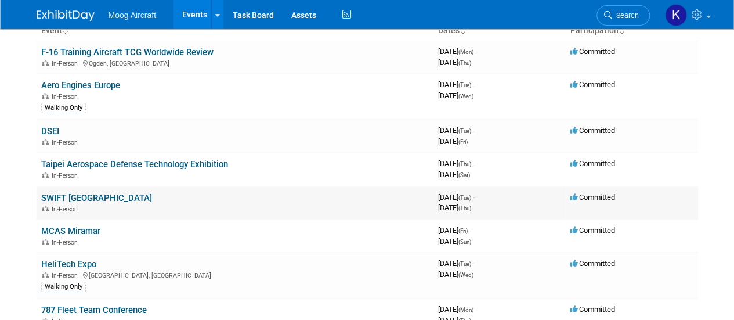
scroll to position [101, 0]
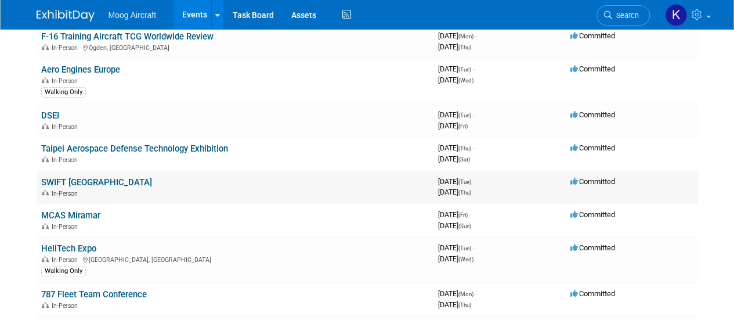
click at [90, 173] on td "SWIFT Niagara Falls In-Person" at bounding box center [235, 186] width 397 height 33
click at [104, 182] on link "SWIFT [GEOGRAPHIC_DATA]" at bounding box center [96, 182] width 111 height 10
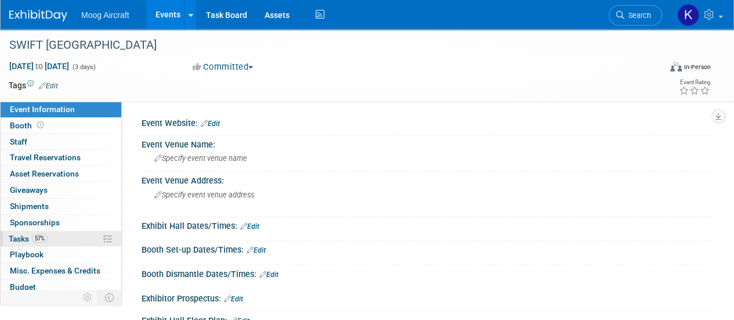
click at [15, 238] on span "Tasks 57%" at bounding box center [28, 238] width 39 height 9
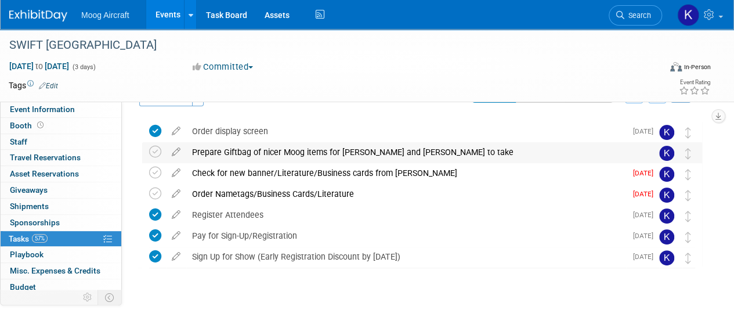
scroll to position [30, 0]
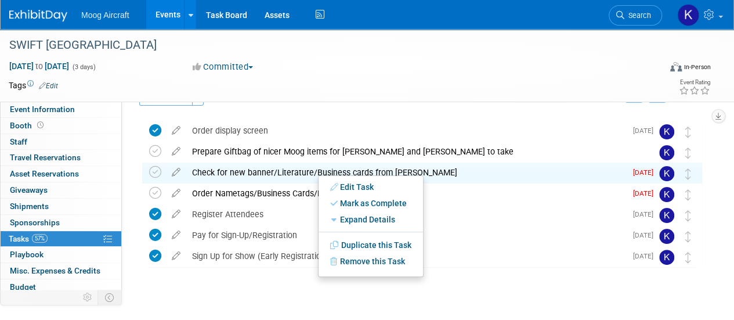
click at [147, 172] on div "Check for new banner/Literature/Business cards from Melanie DETAILS Check for n…" at bounding box center [422, 172] width 560 height 21
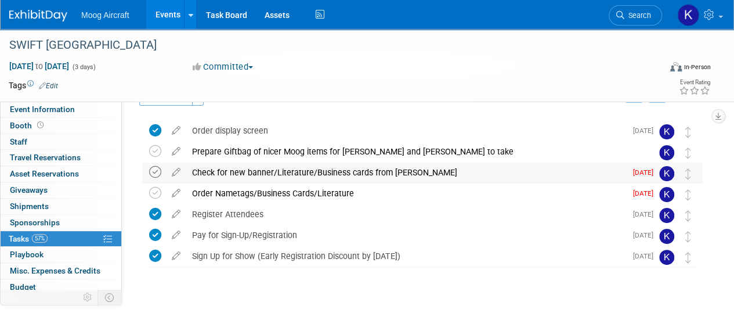
click at [155, 173] on icon at bounding box center [155, 172] width 12 height 12
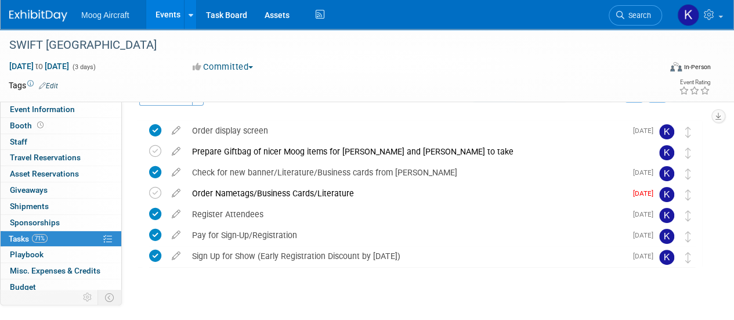
click at [50, 16] on img at bounding box center [38, 16] width 58 height 12
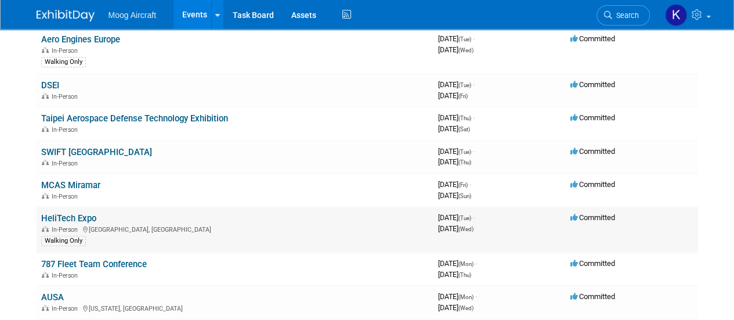
scroll to position [174, 0]
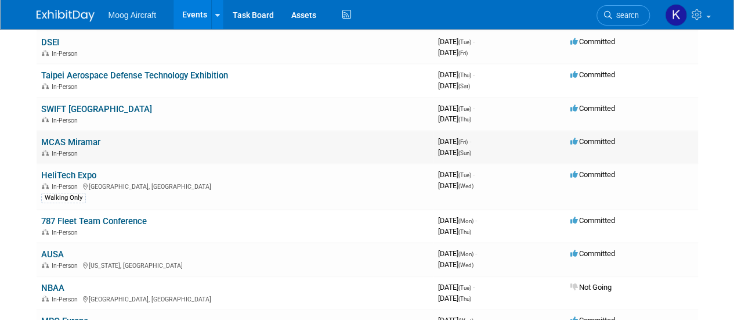
click at [95, 141] on link "MCAS Miramar" at bounding box center [70, 142] width 59 height 10
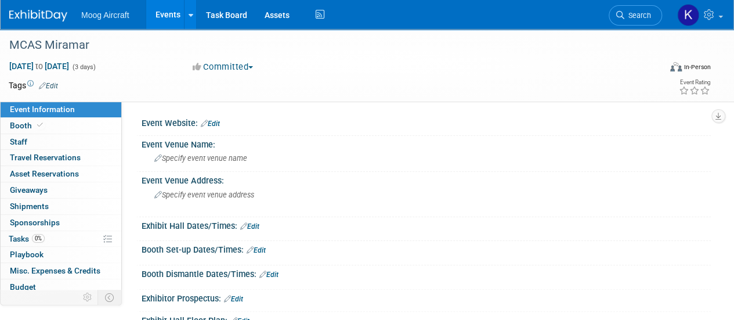
click at [39, 13] on img at bounding box center [38, 16] width 58 height 12
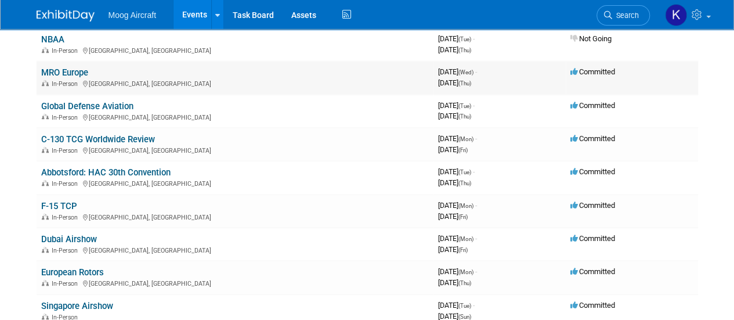
scroll to position [424, 0]
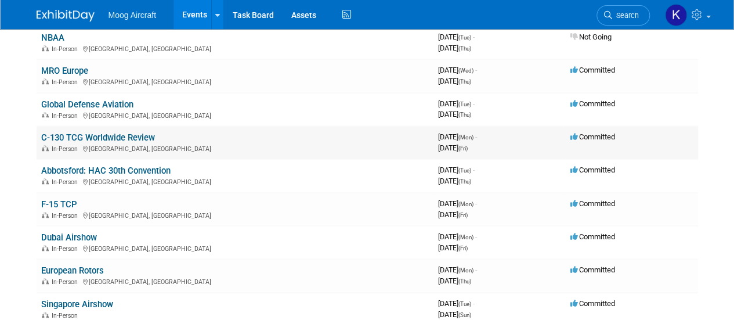
click at [125, 139] on link "C-130 TCG Worldwide Review" at bounding box center [98, 137] width 114 height 10
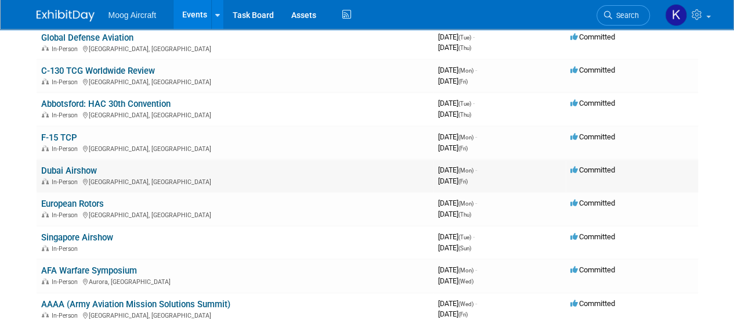
scroll to position [491, 0]
click at [122, 99] on link "Abbotsford: HAC 30th Convention" at bounding box center [105, 103] width 129 height 10
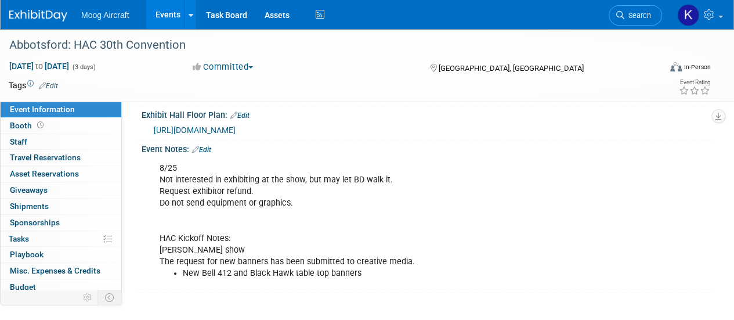
scroll to position [51, 0]
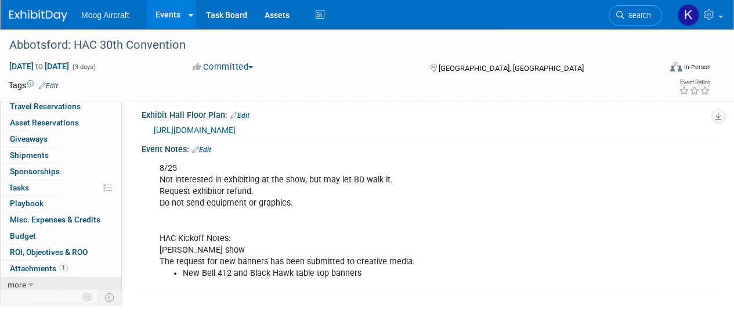
click at [27, 277] on link "more" at bounding box center [61, 285] width 121 height 16
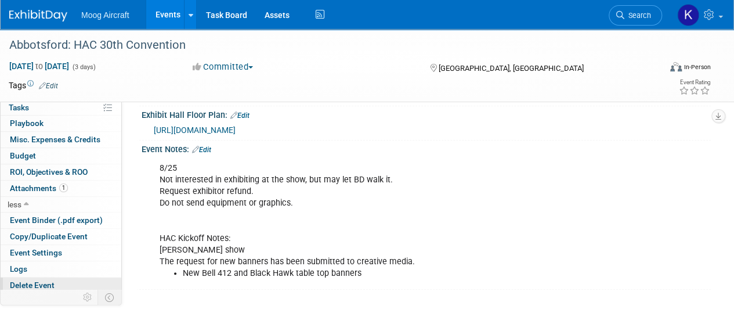
click at [51, 281] on span "Delete Event" at bounding box center [32, 284] width 45 height 9
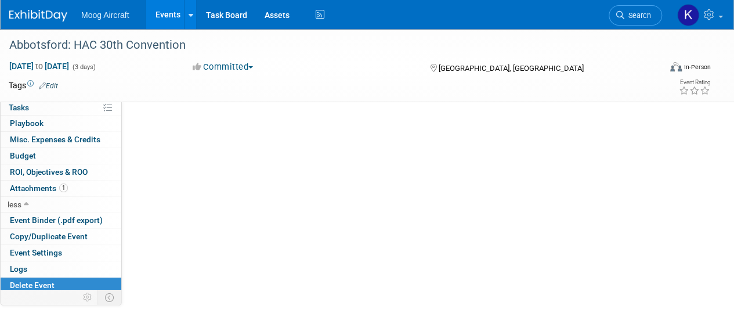
scroll to position [0, 0]
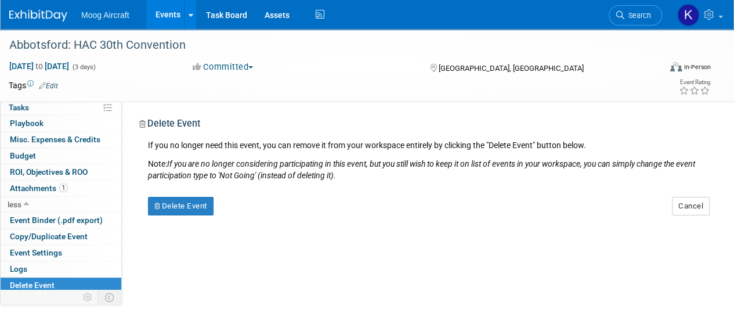
click at [165, 195] on div "Delete Event" at bounding box center [234, 201] width 190 height 27
click at [179, 202] on button "Delete Event" at bounding box center [181, 206] width 66 height 19
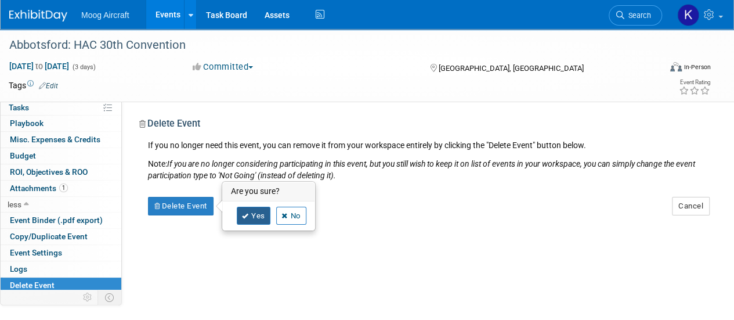
click at [259, 219] on link "Yes" at bounding box center [254, 215] width 34 height 19
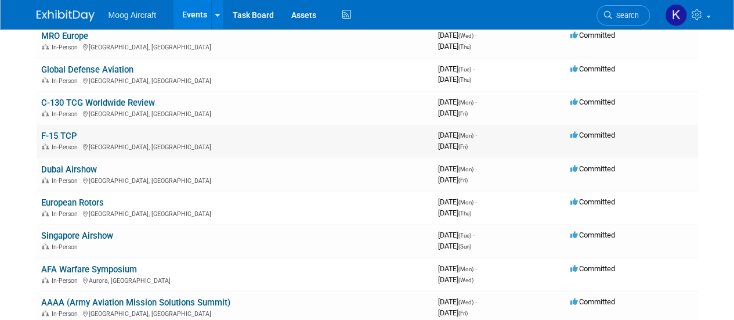
scroll to position [460, 0]
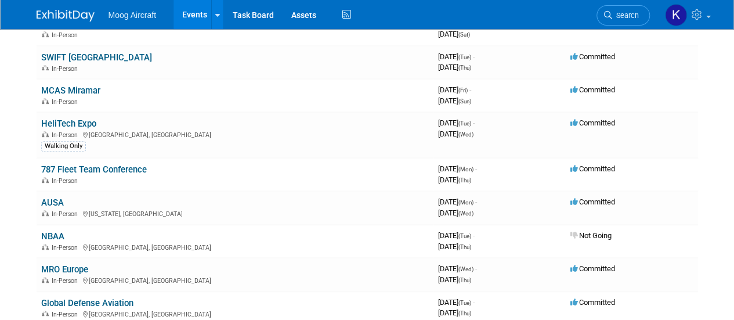
scroll to position [0, 0]
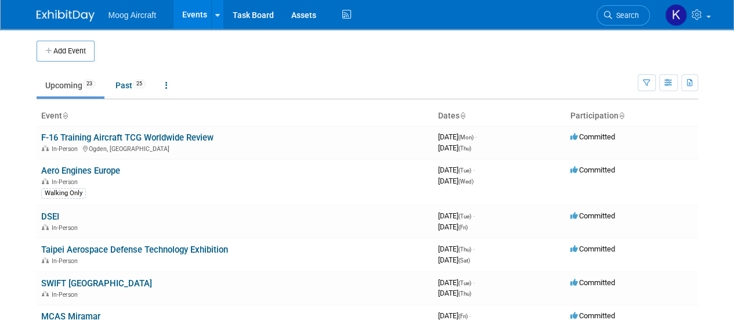
click at [182, 49] on td at bounding box center [380, 51] width 571 height 21
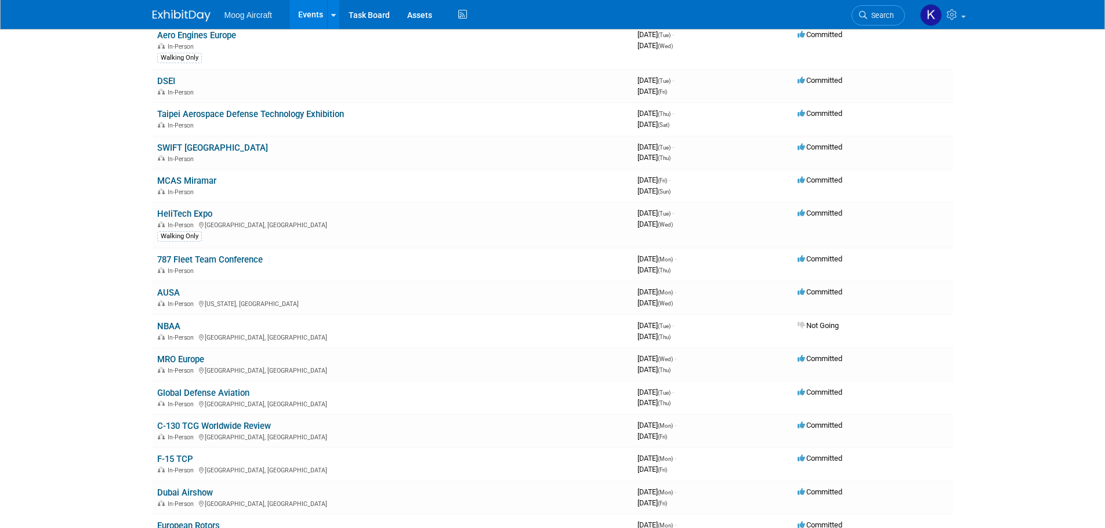
scroll to position [73, 0]
